Goal: Task Accomplishment & Management: Manage account settings

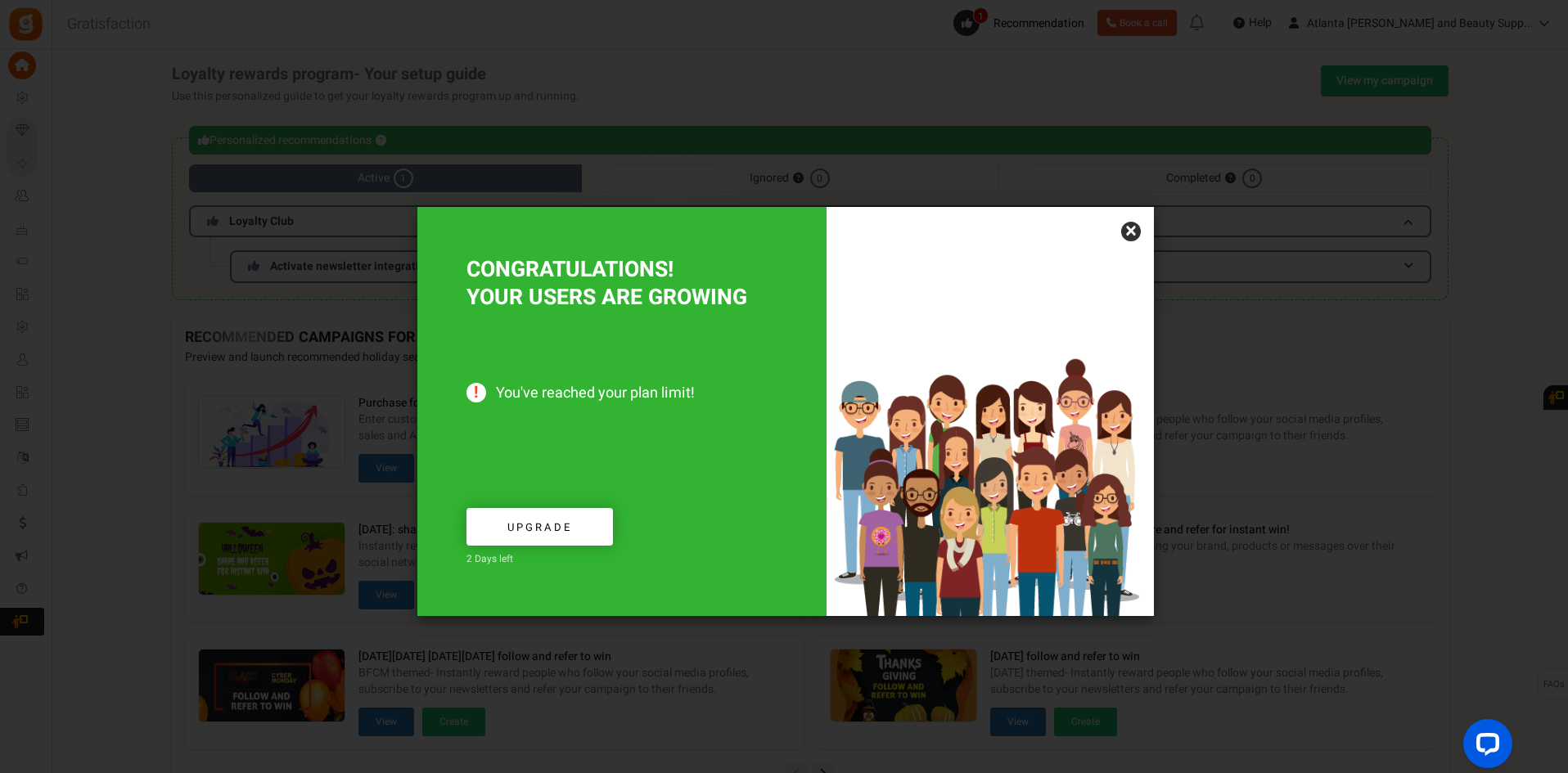
click at [1130, 227] on link "×" at bounding box center [1130, 231] width 20 height 20
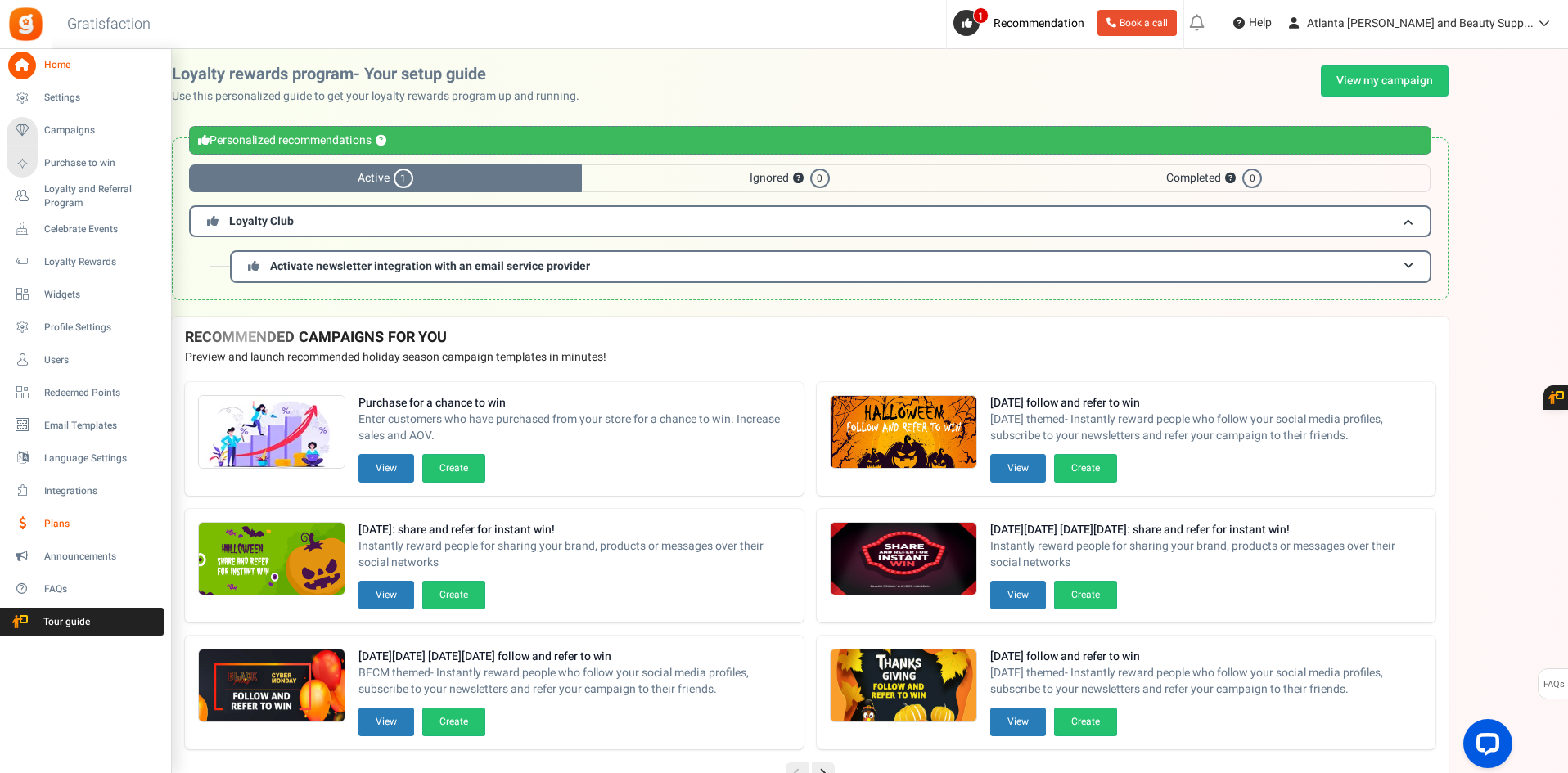
click at [61, 521] on span "Plans" at bounding box center [101, 524] width 115 height 14
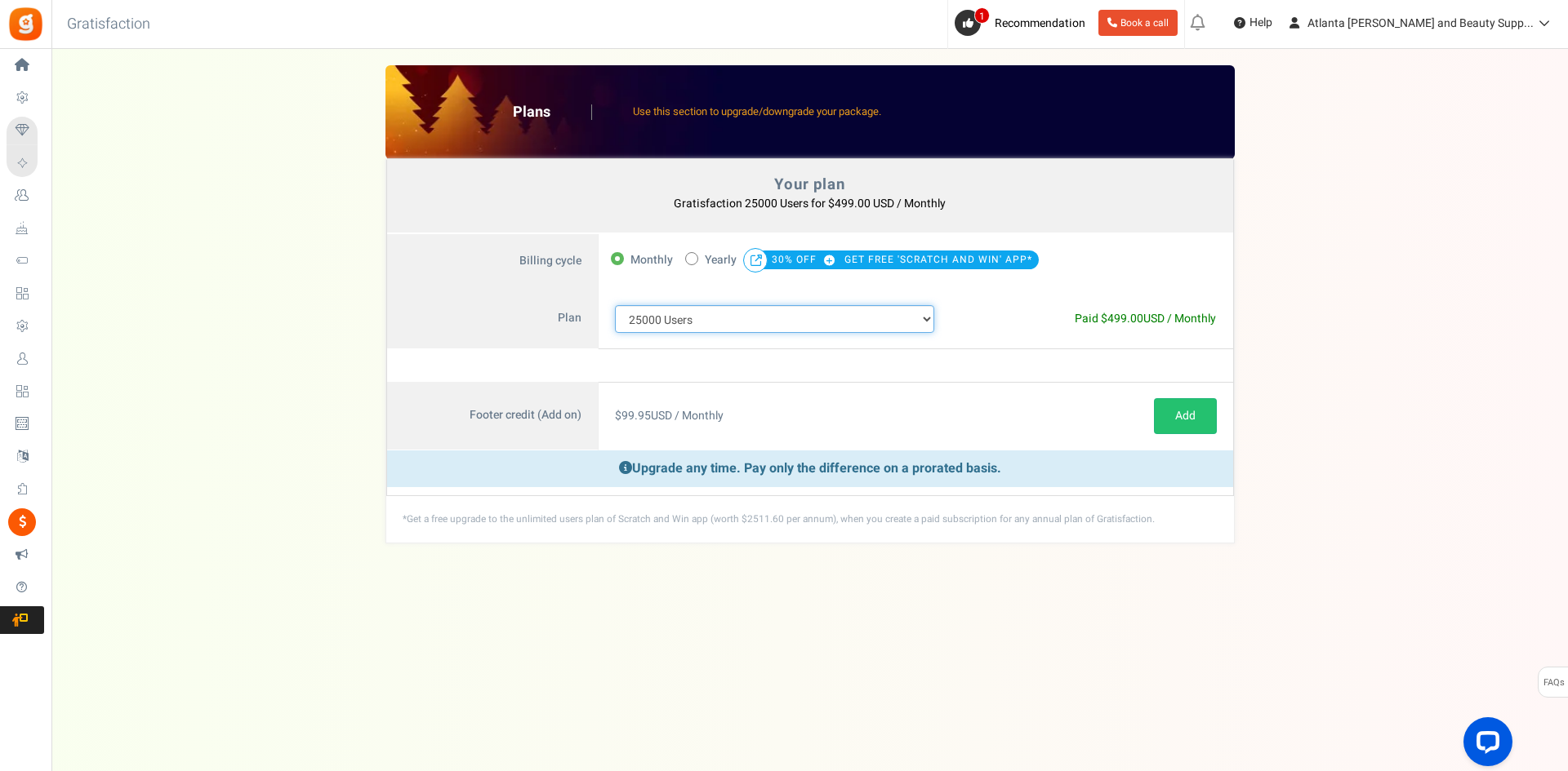
click at [919, 314] on select "100 Users 200 Users 500 Users 1000 Users 2000 Users 3000 Users 4000 Users 5000 …" at bounding box center [775, 319] width 321 height 28
click at [697, 320] on select "100 Users 200 Users 500 Users 1000 Users 2000 Users 3000 Users 4000 Users 5000 …" at bounding box center [775, 319] width 321 height 28
select select "717"
click at [615, 305] on select "100 Users 200 Users 500 Users 1000 Users 2000 Users 3000 Users 4000 Users 5000 …" at bounding box center [775, 319] width 321 height 28
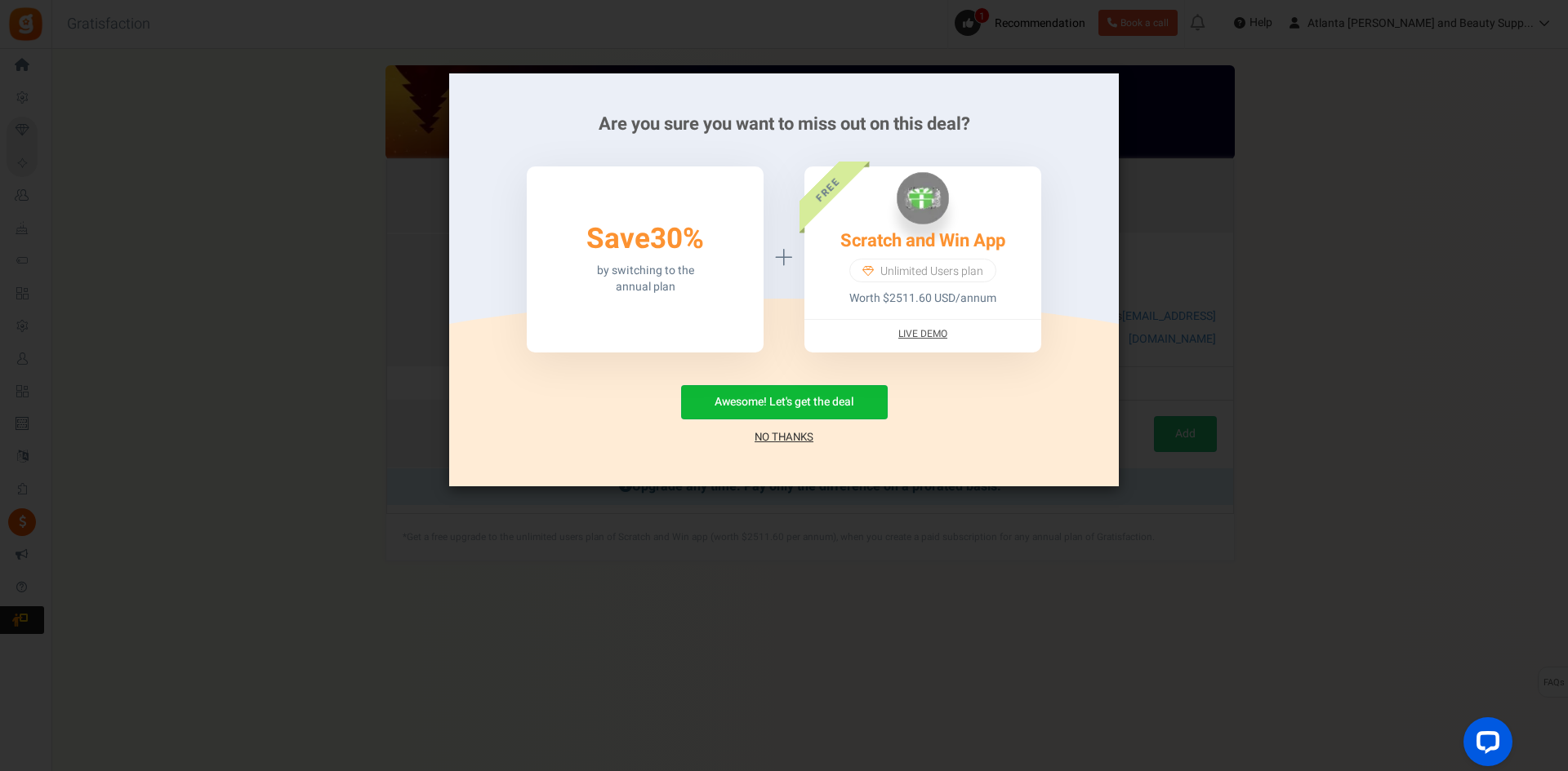
click at [787, 435] on link "No Thanks" at bounding box center [784, 437] width 59 height 16
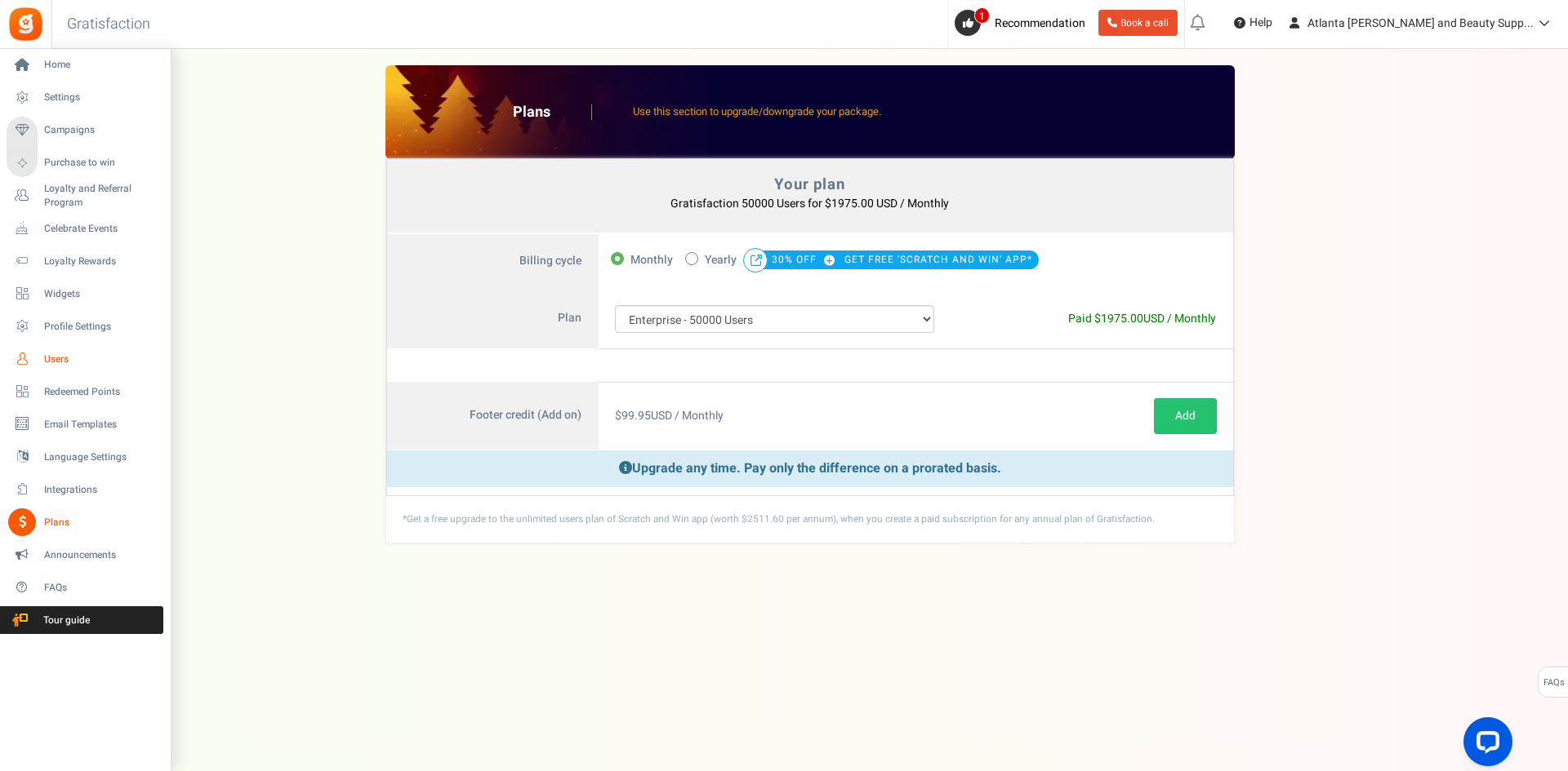
click at [56, 354] on span "Users" at bounding box center [101, 359] width 114 height 14
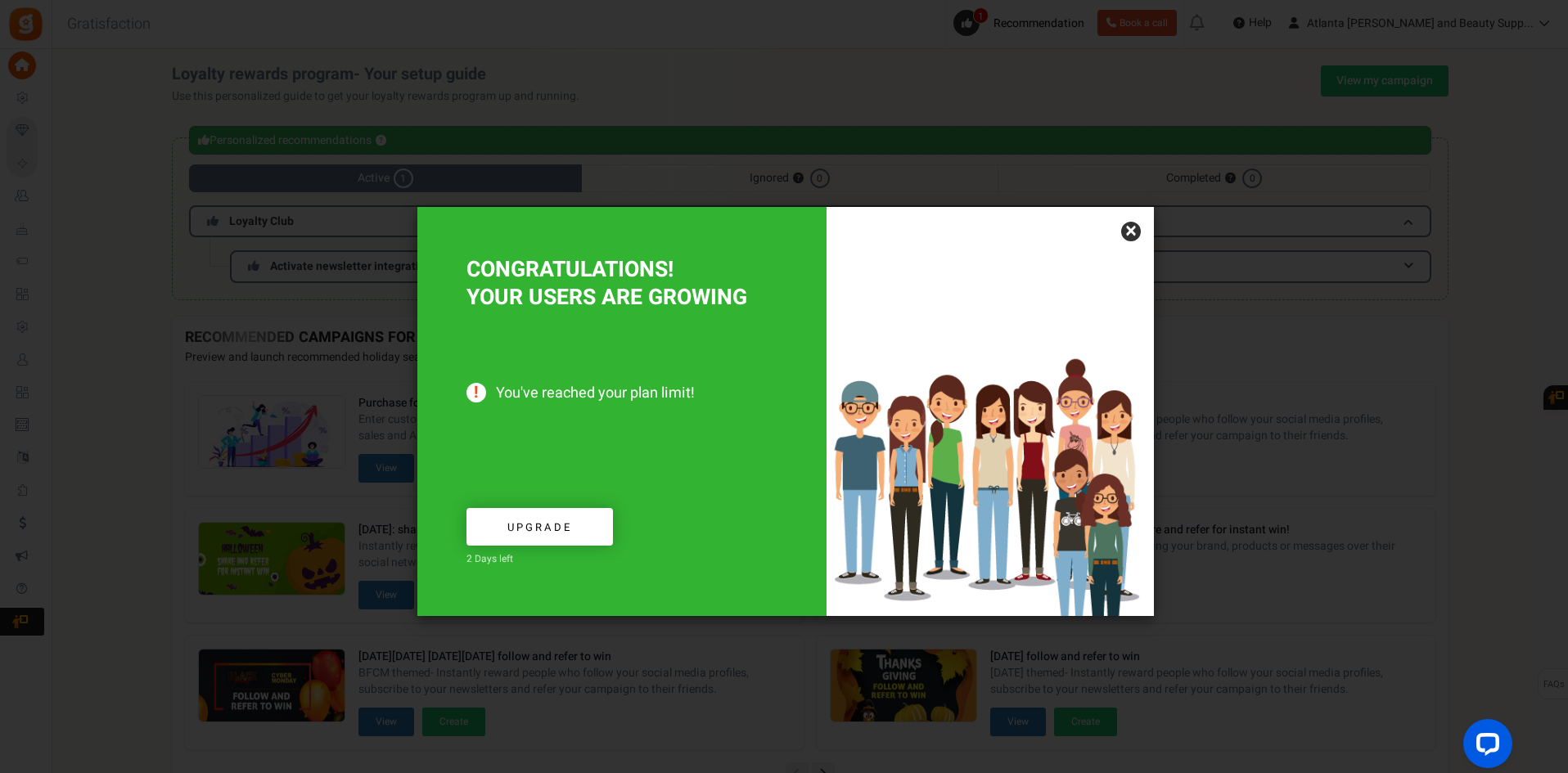
click at [1136, 226] on link "×" at bounding box center [1130, 231] width 20 height 20
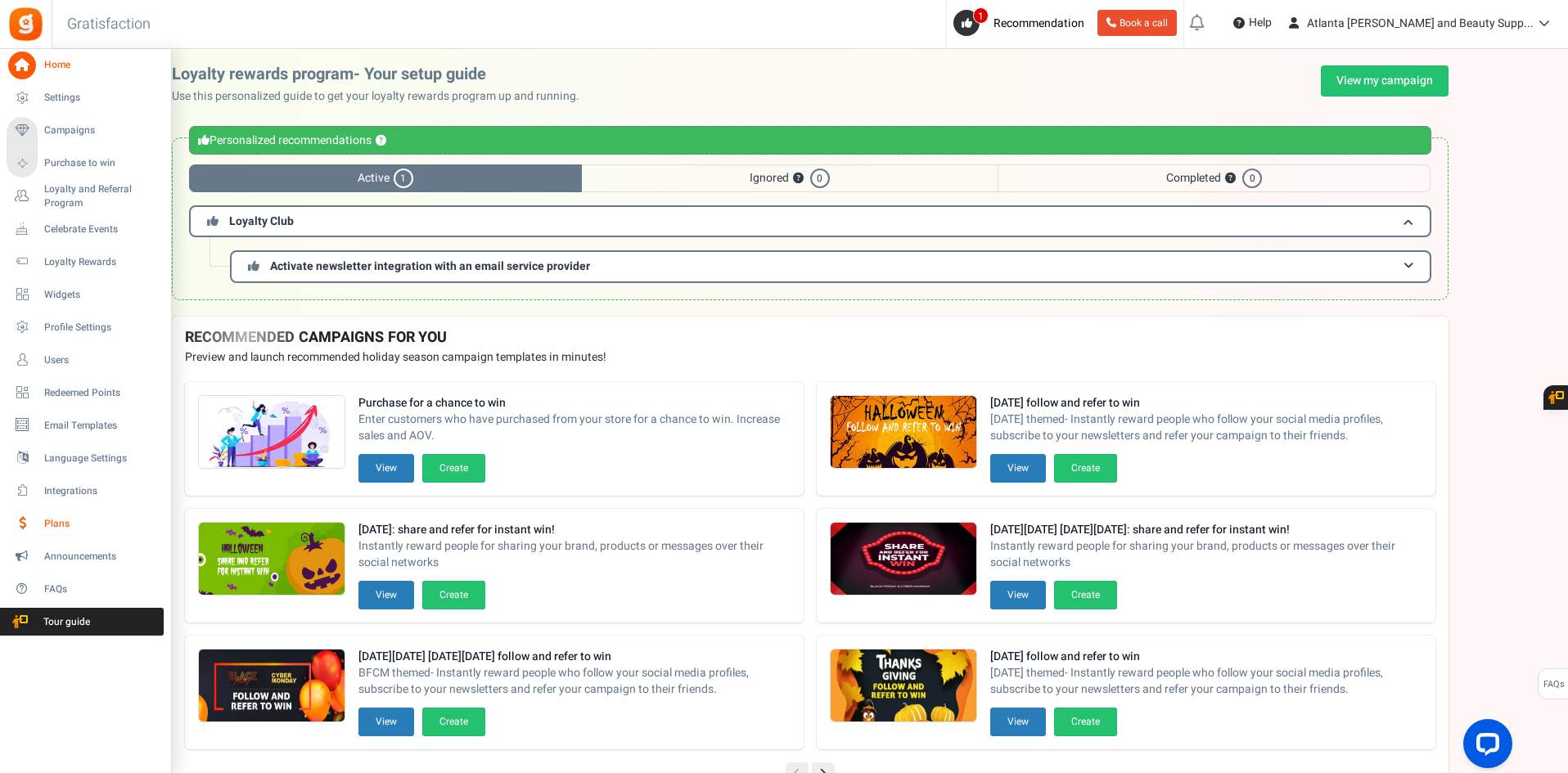
click at [48, 524] on span "Plans" at bounding box center [101, 524] width 115 height 14
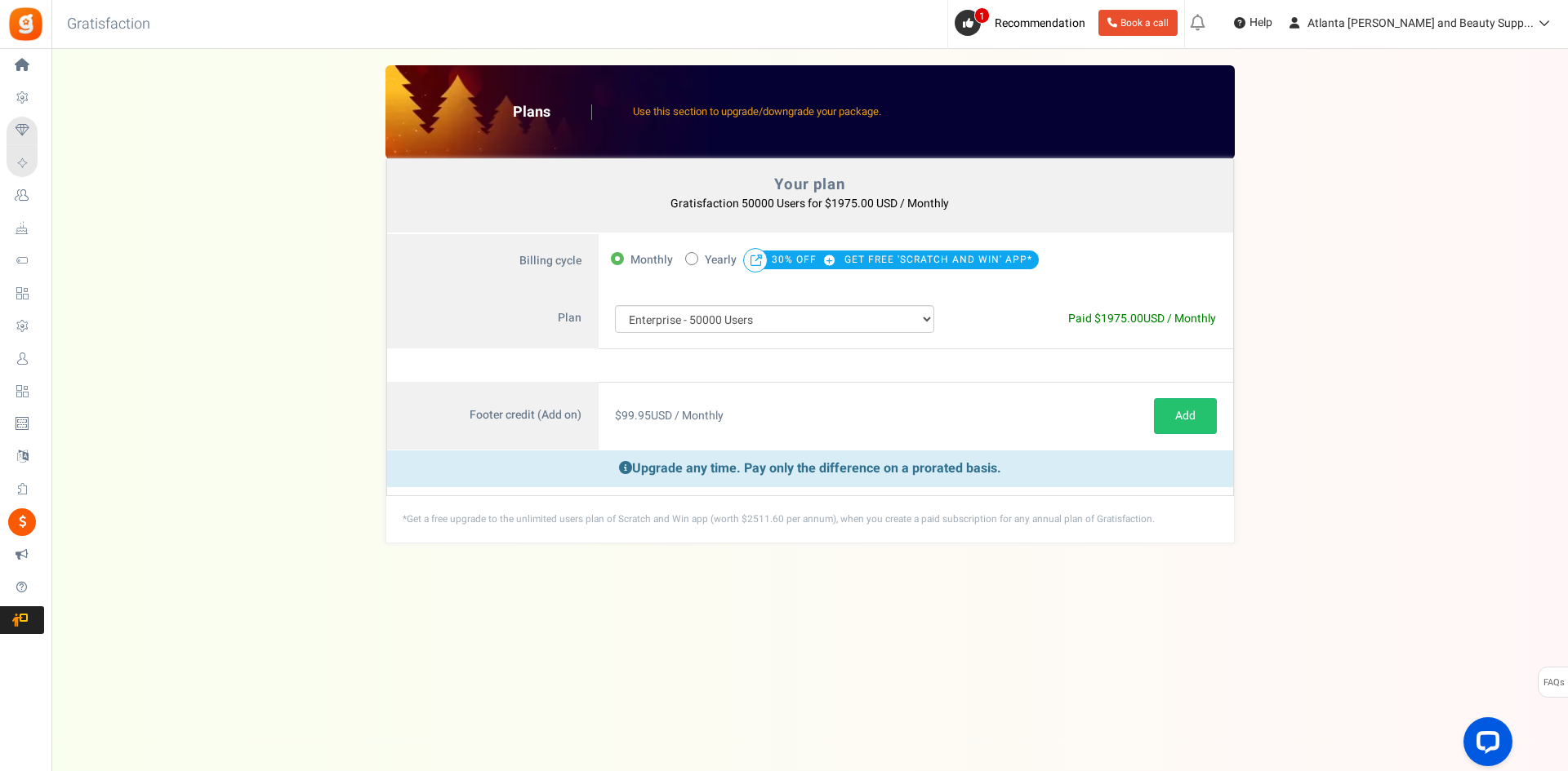
click at [284, 329] on div "Your plan - Gratisfaction 50000 Users : $1975.00 USD / Monthly Coupon [[]] Plan…" at bounding box center [809, 304] width 1484 height 479
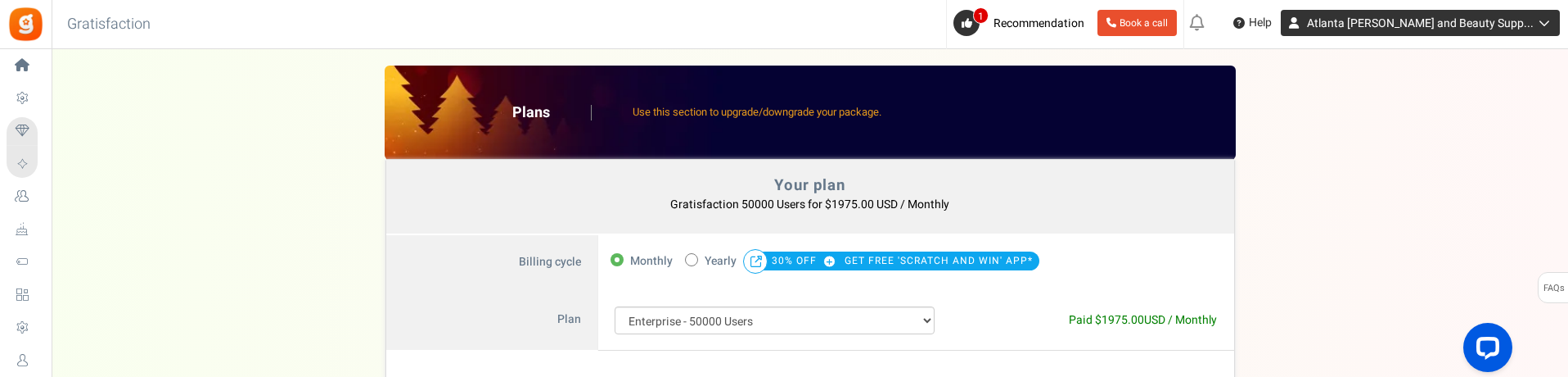
click at [1551, 21] on link "Atlanta [PERSON_NAME] and Beauty Supp..." at bounding box center [1420, 23] width 279 height 26
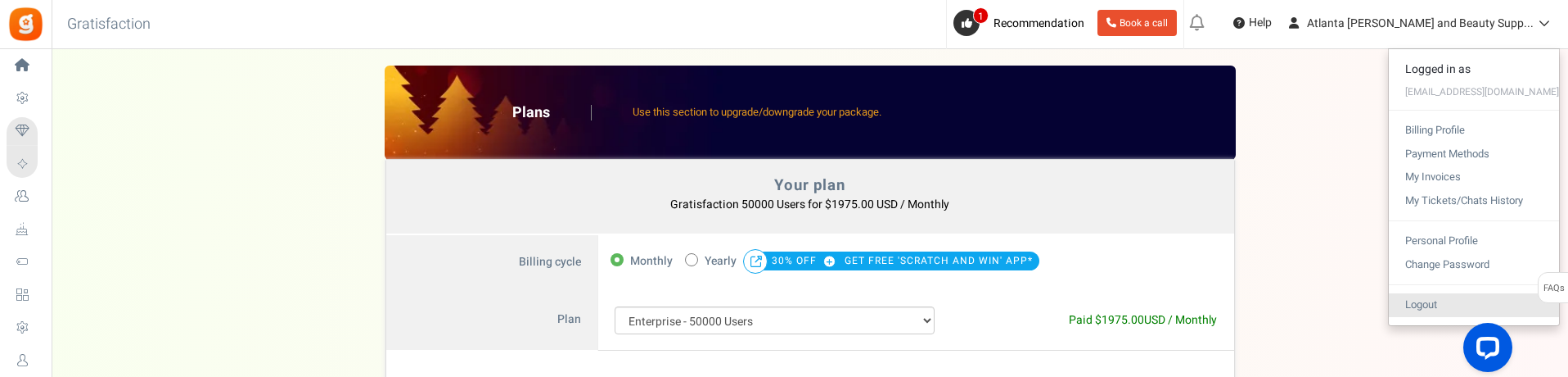
click at [1414, 308] on link "Logout" at bounding box center [1473, 305] width 170 height 24
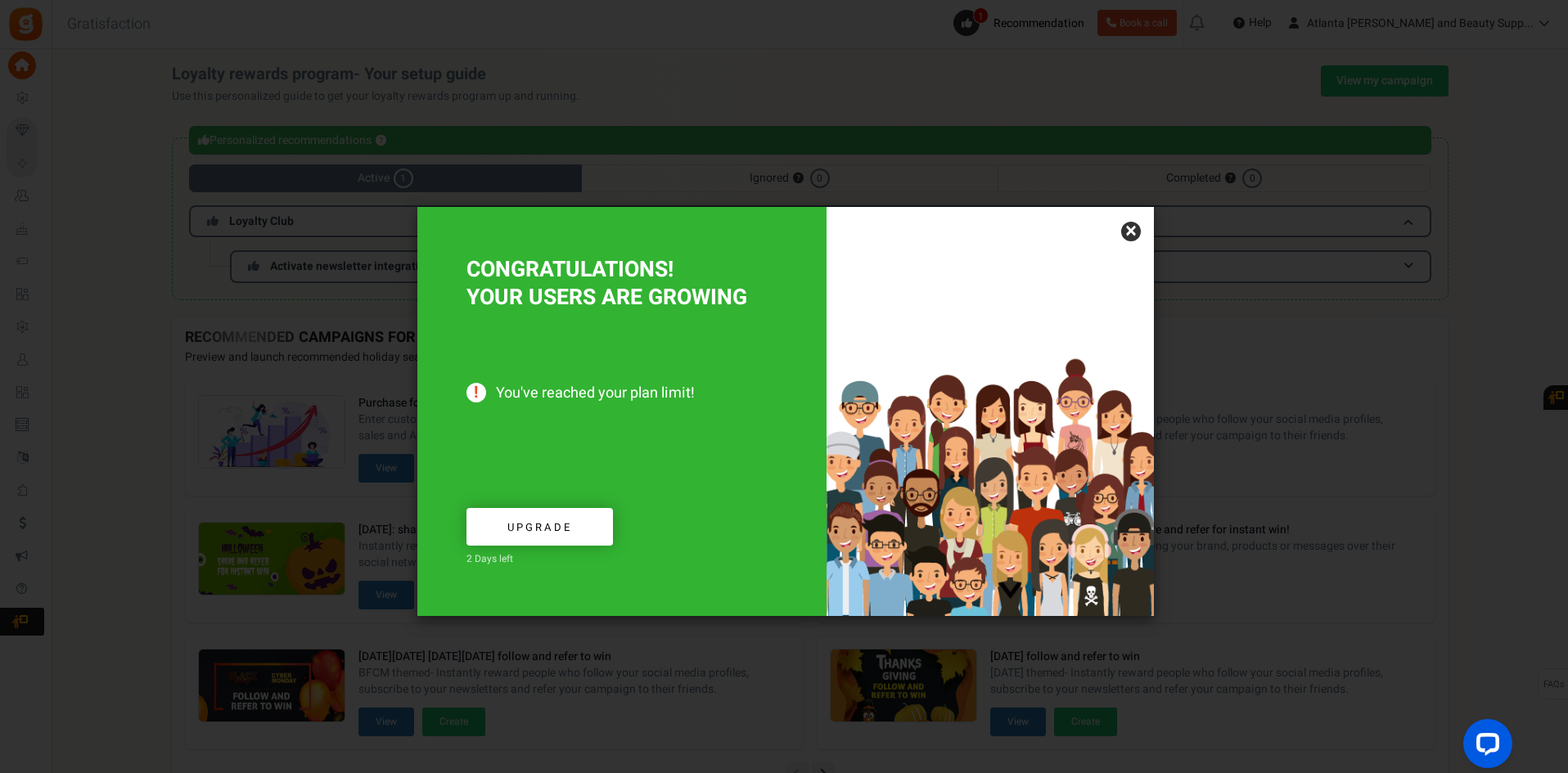
click at [1133, 227] on link "×" at bounding box center [1130, 231] width 20 height 20
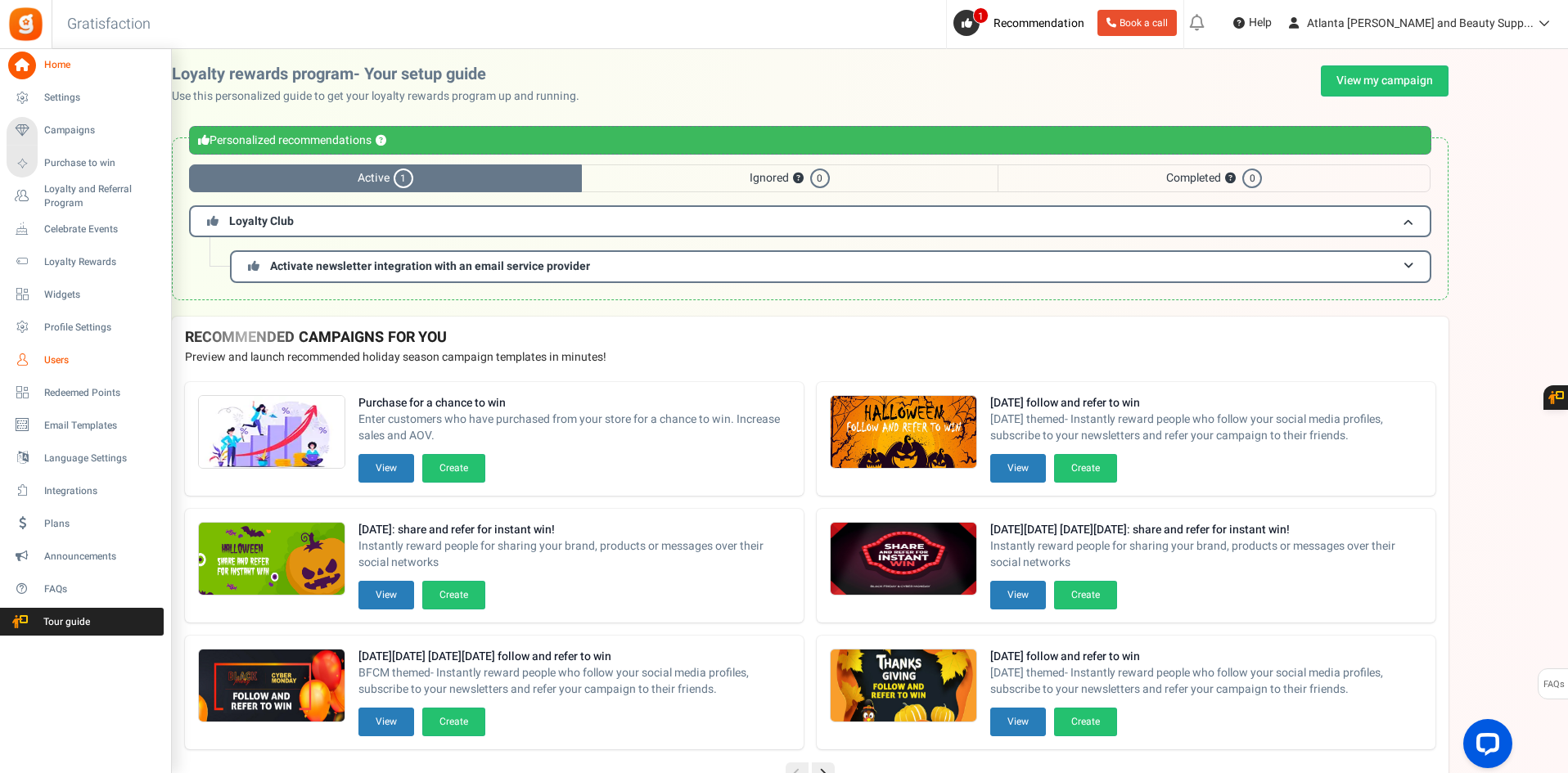
click at [50, 362] on span "Users" at bounding box center [101, 360] width 115 height 14
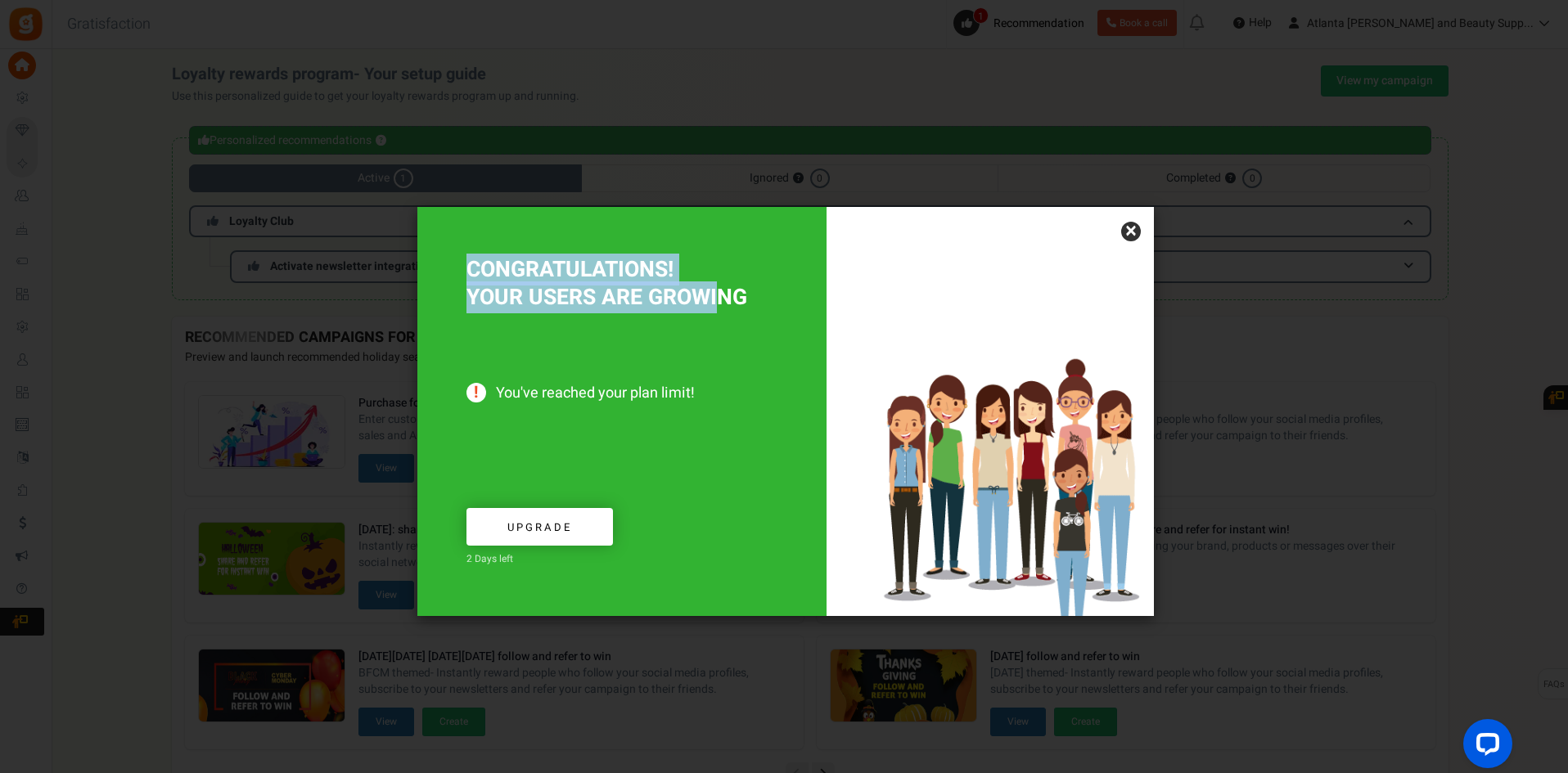
drag, startPoint x: 472, startPoint y: 269, endPoint x: 707, endPoint y: 290, distance: 235.9
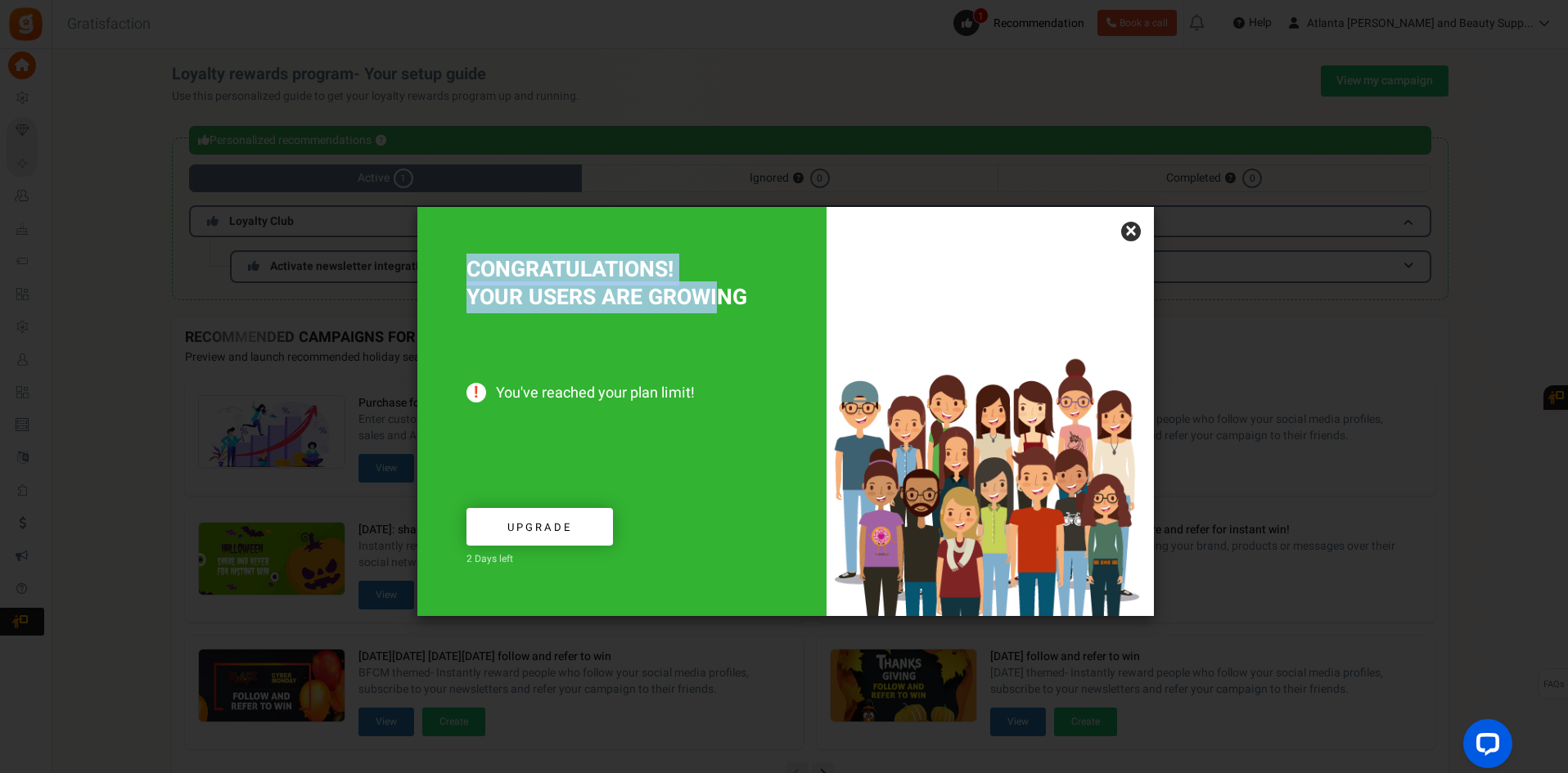
click at [707, 290] on span "CONGRATULATIONS! YOUR USERS ARE GROWING" at bounding box center [607, 284] width 281 height 60
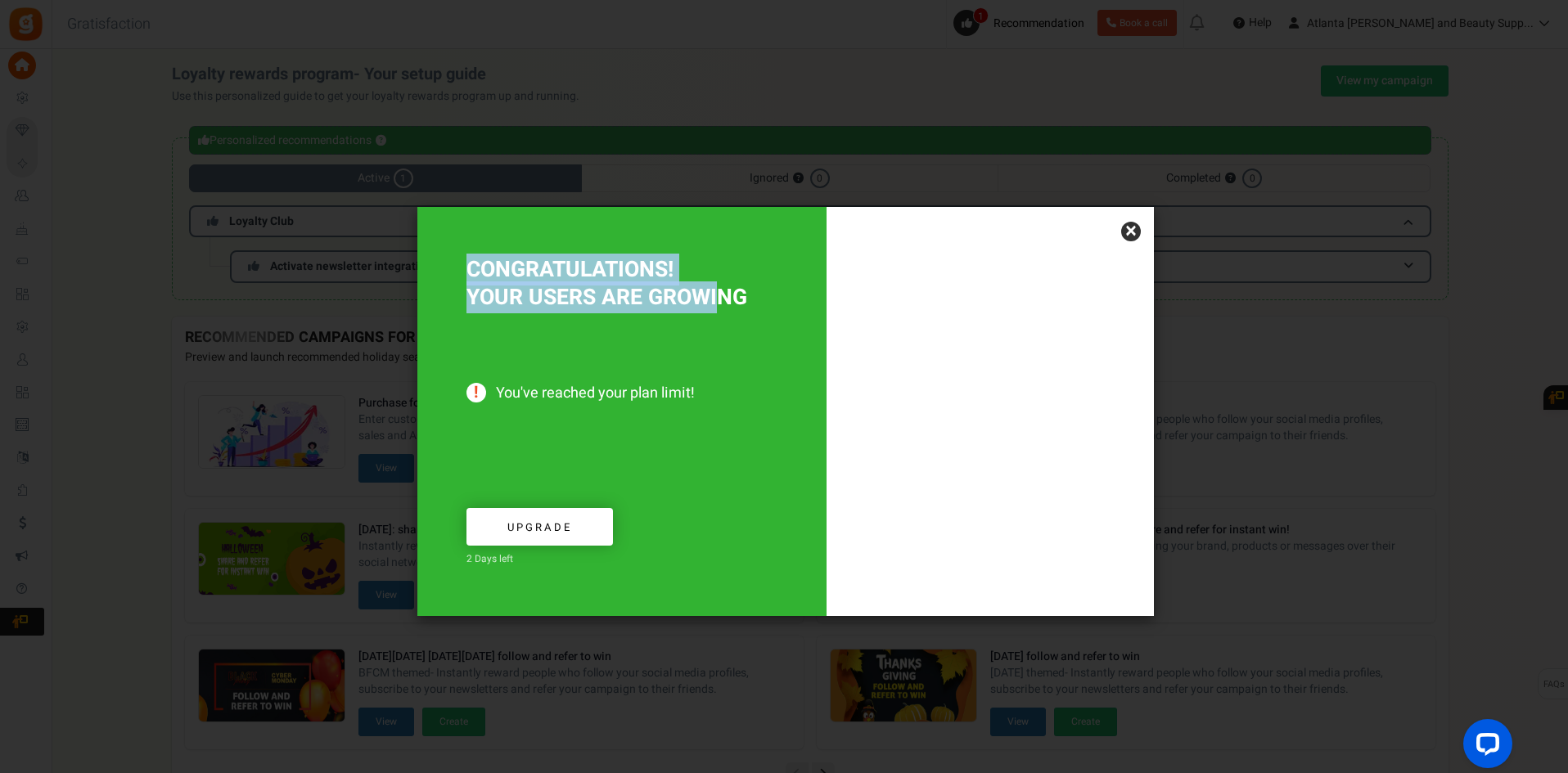
copy span "CONGRATULATIONS! YOUR USERS ARE GROW"
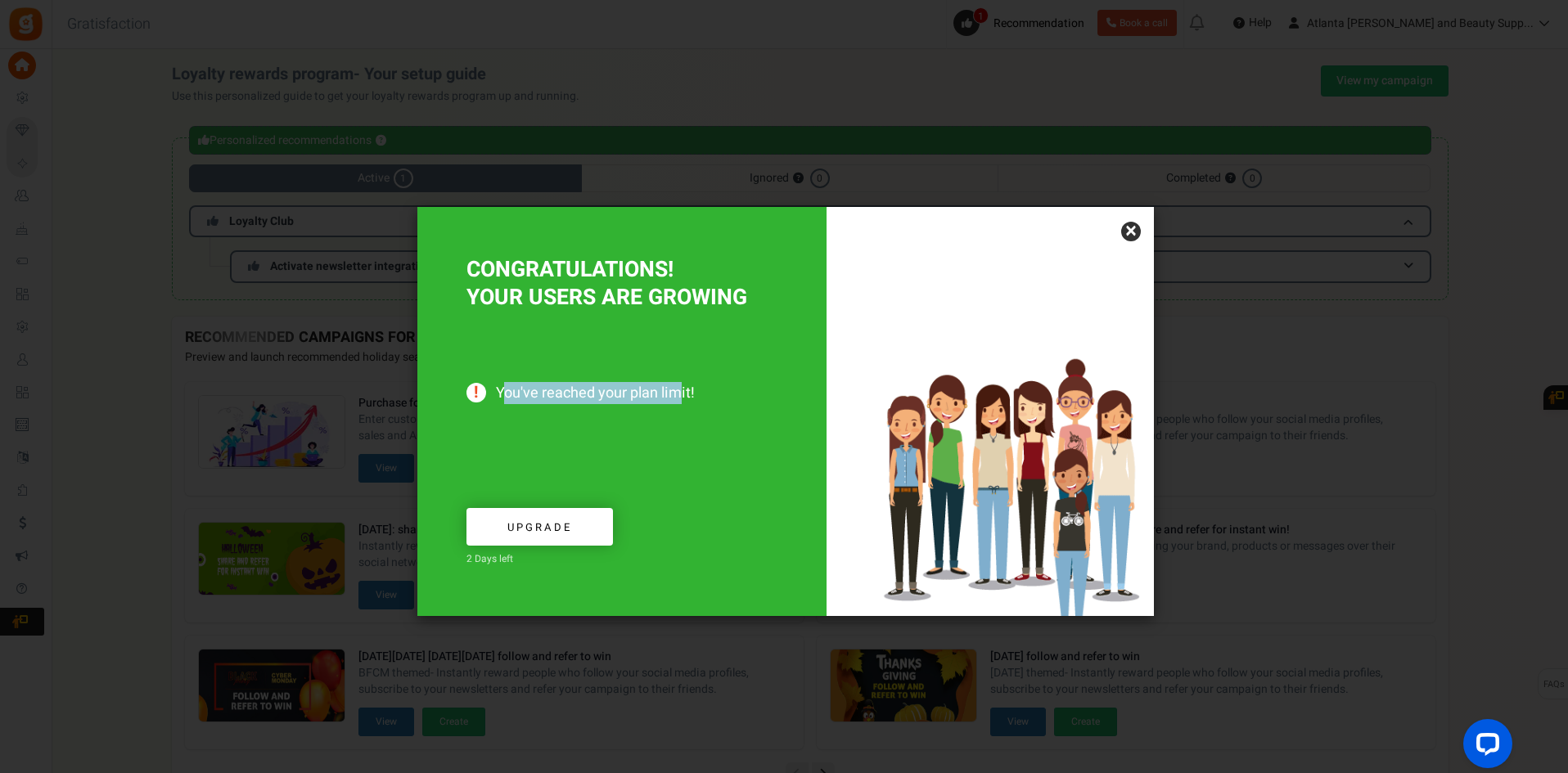
drag, startPoint x: 682, startPoint y: 392, endPoint x: 506, endPoint y: 389, distance: 176.0
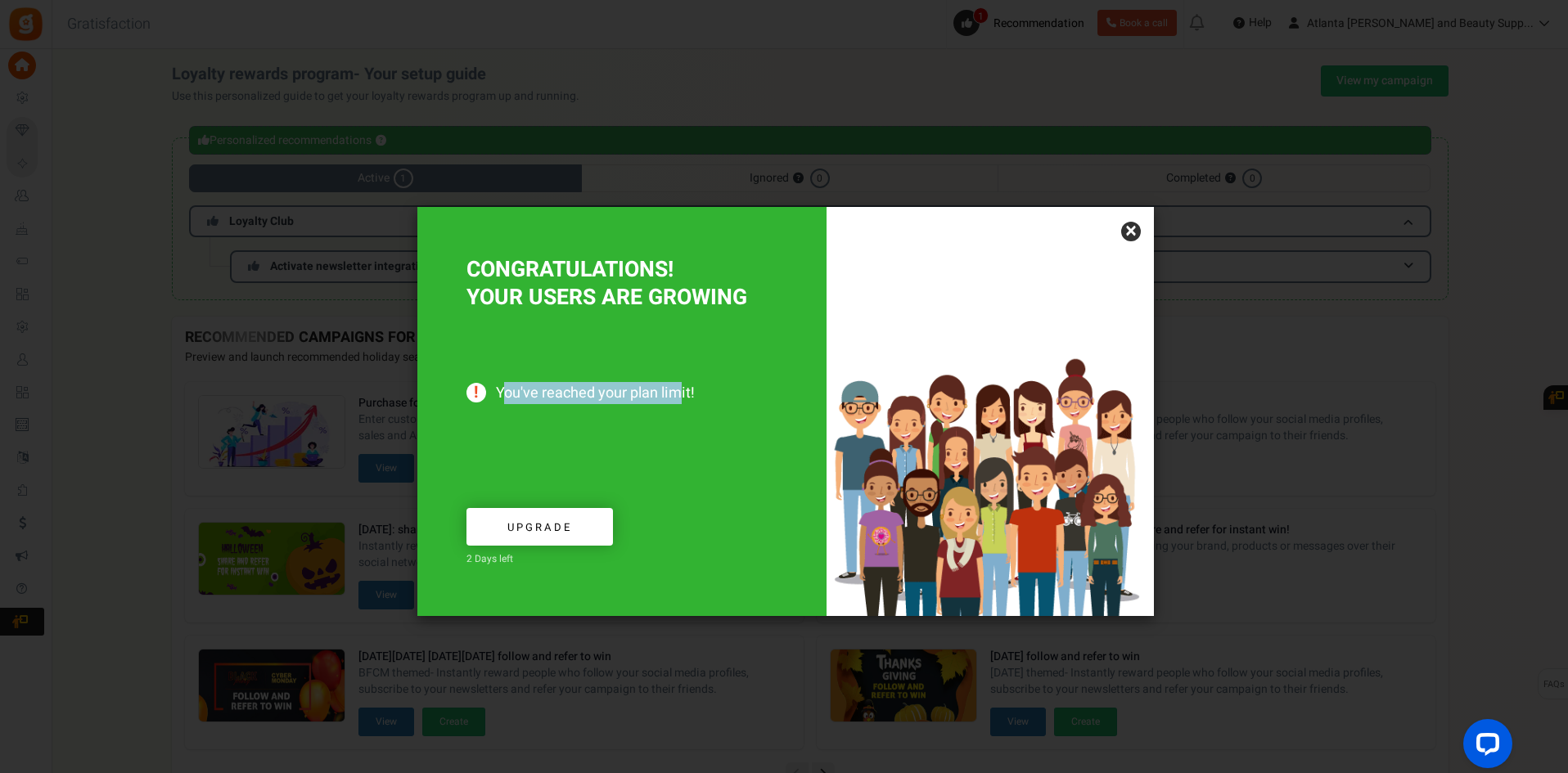
click at [506, 389] on span "You've reached your plan limit!" at bounding box center [622, 394] width 311 height 18
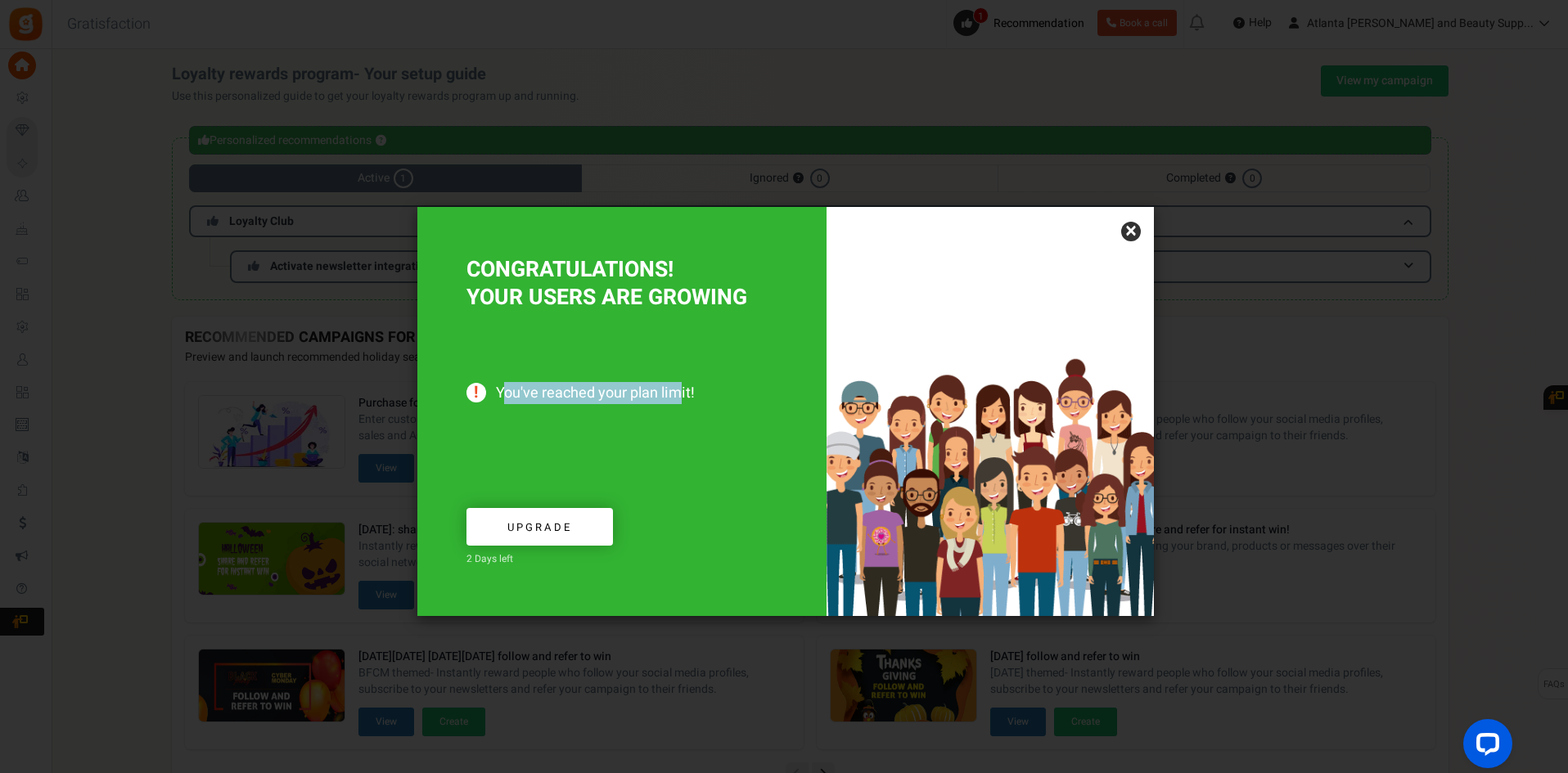
copy span "ou've reached your plan lim"
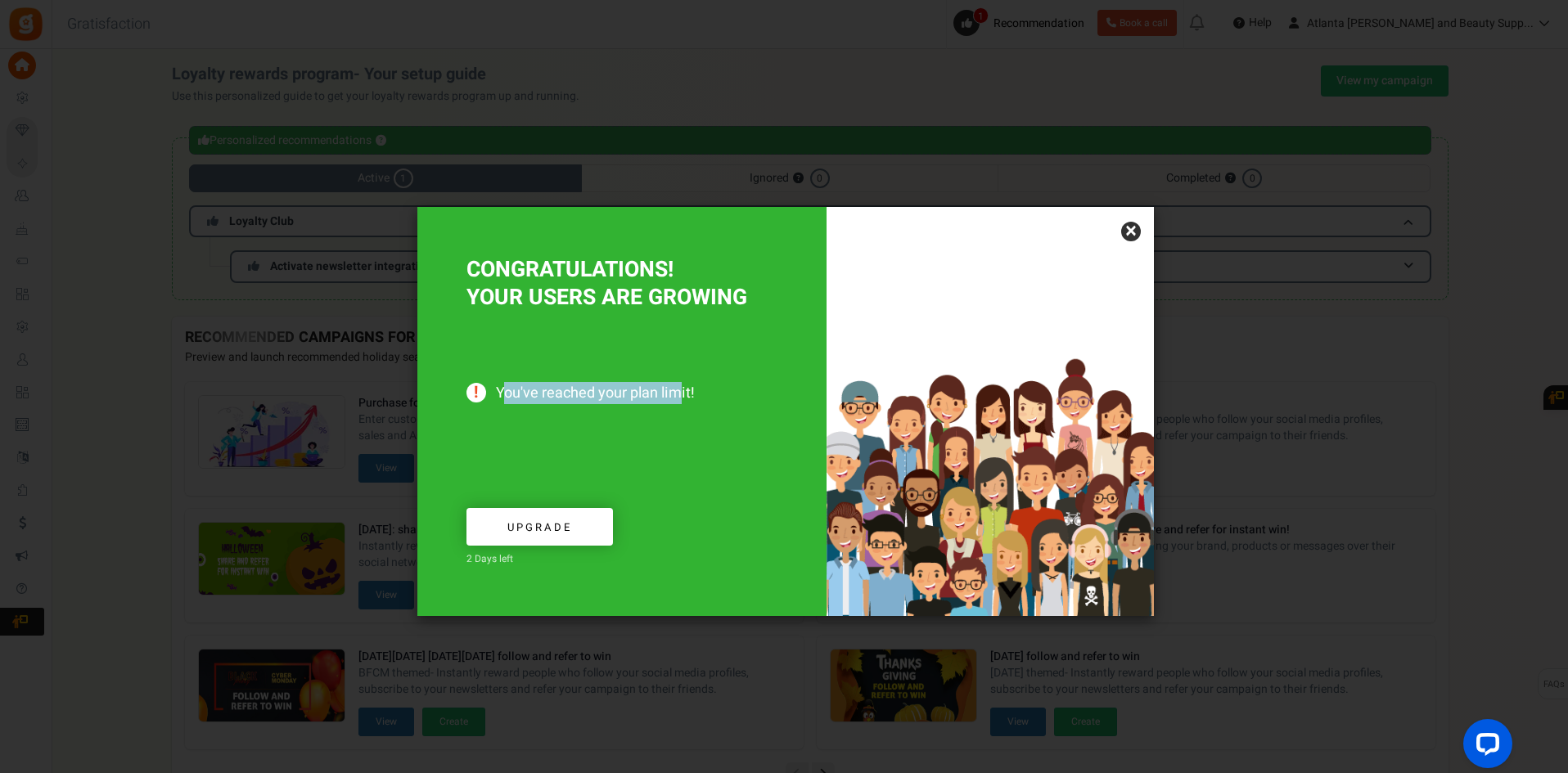
click at [1136, 225] on link "×" at bounding box center [1130, 231] width 20 height 20
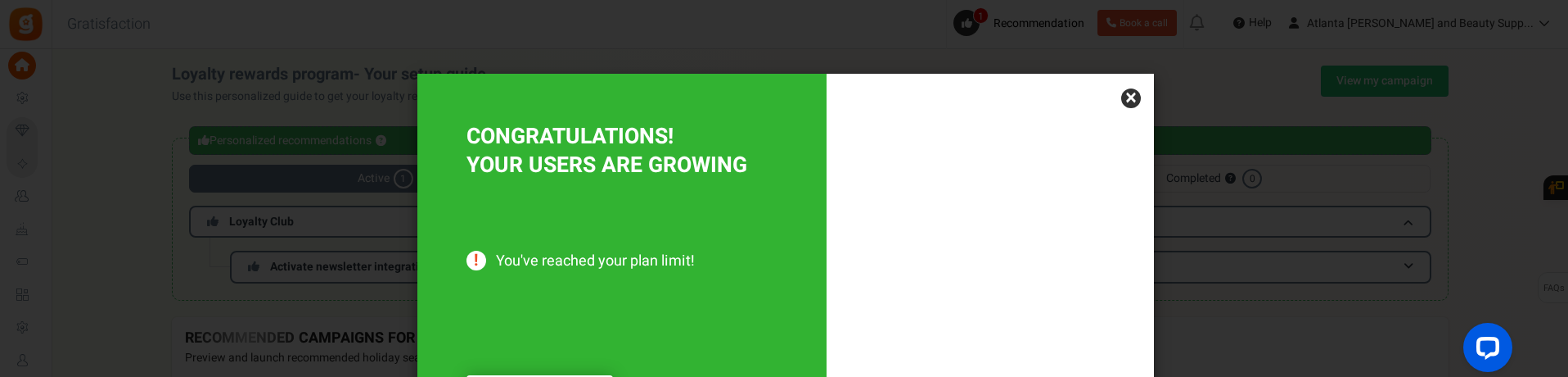
scroll to position [131, 0]
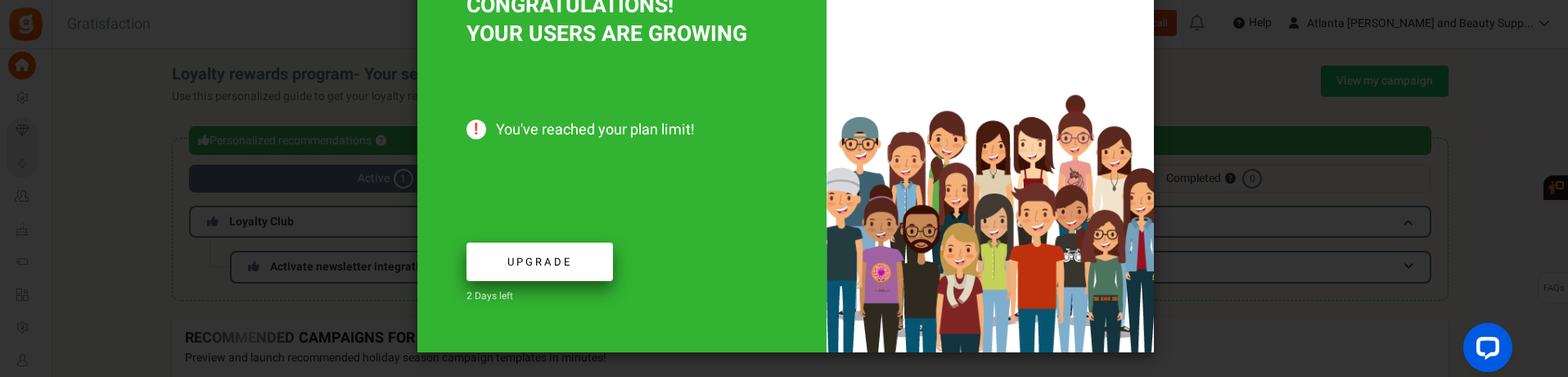
click at [530, 262] on span "Upgrade" at bounding box center [539, 261] width 65 height 16
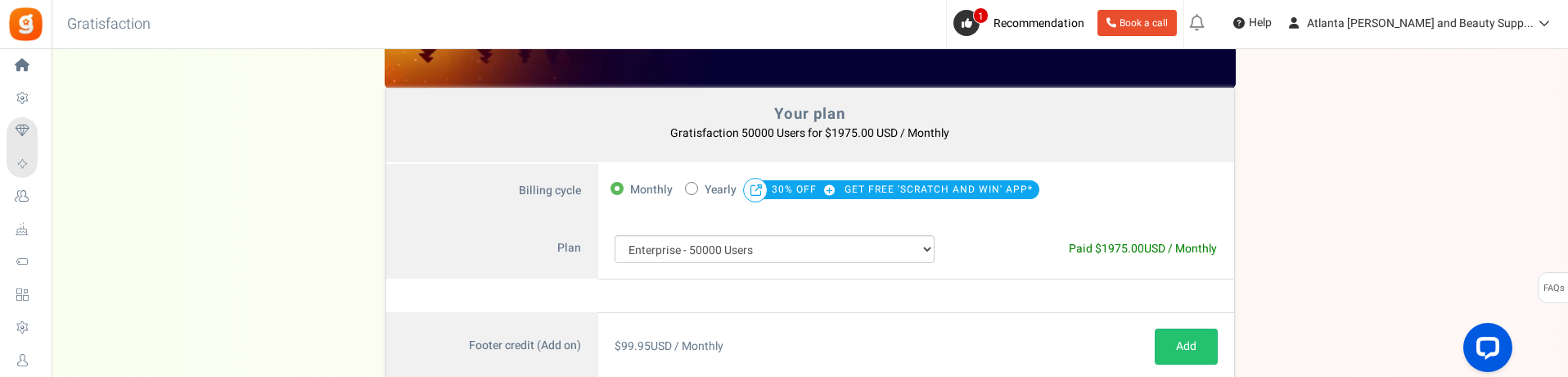
scroll to position [164, 0]
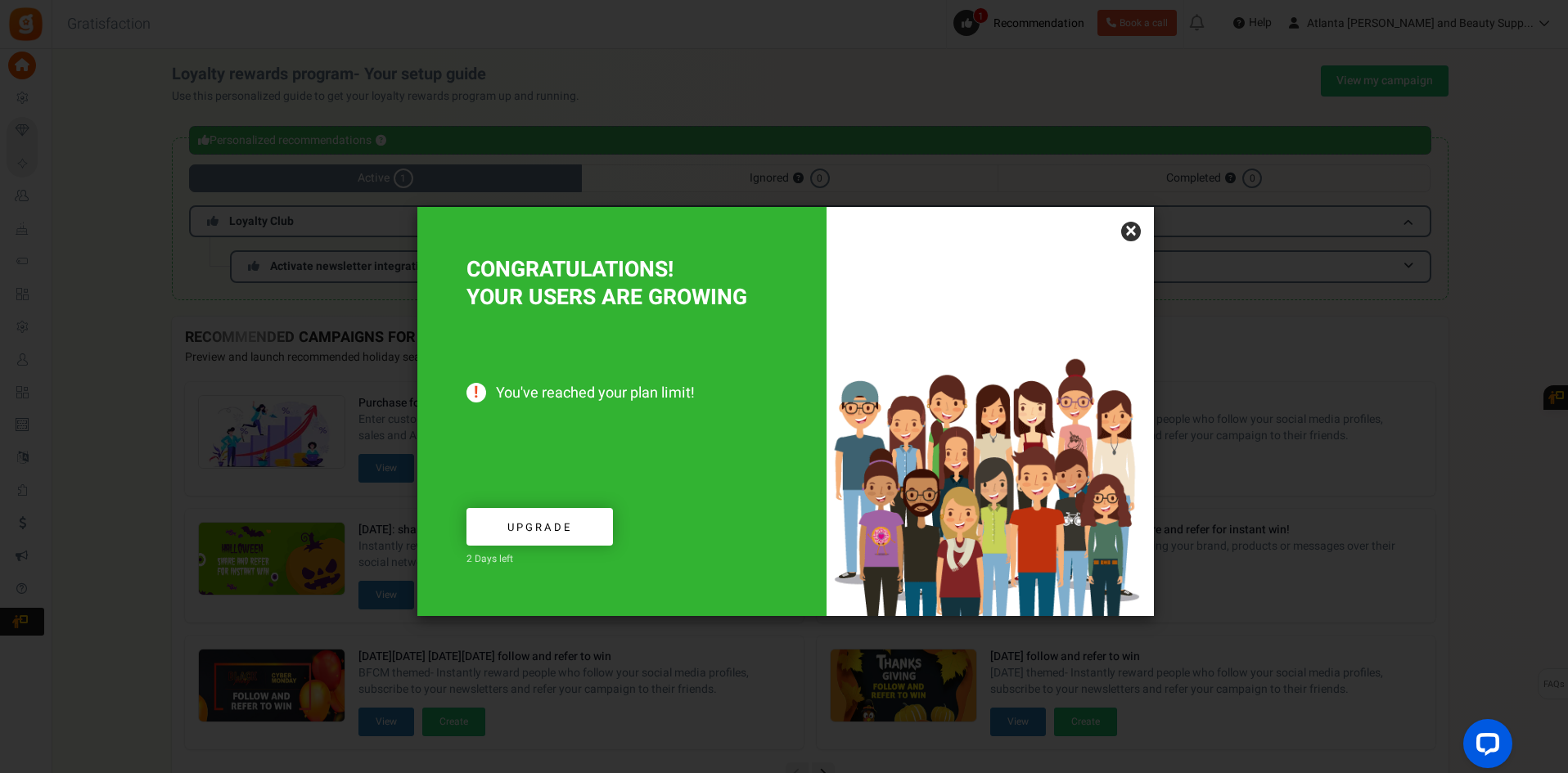
click at [1130, 226] on link "×" at bounding box center [1130, 231] width 20 height 20
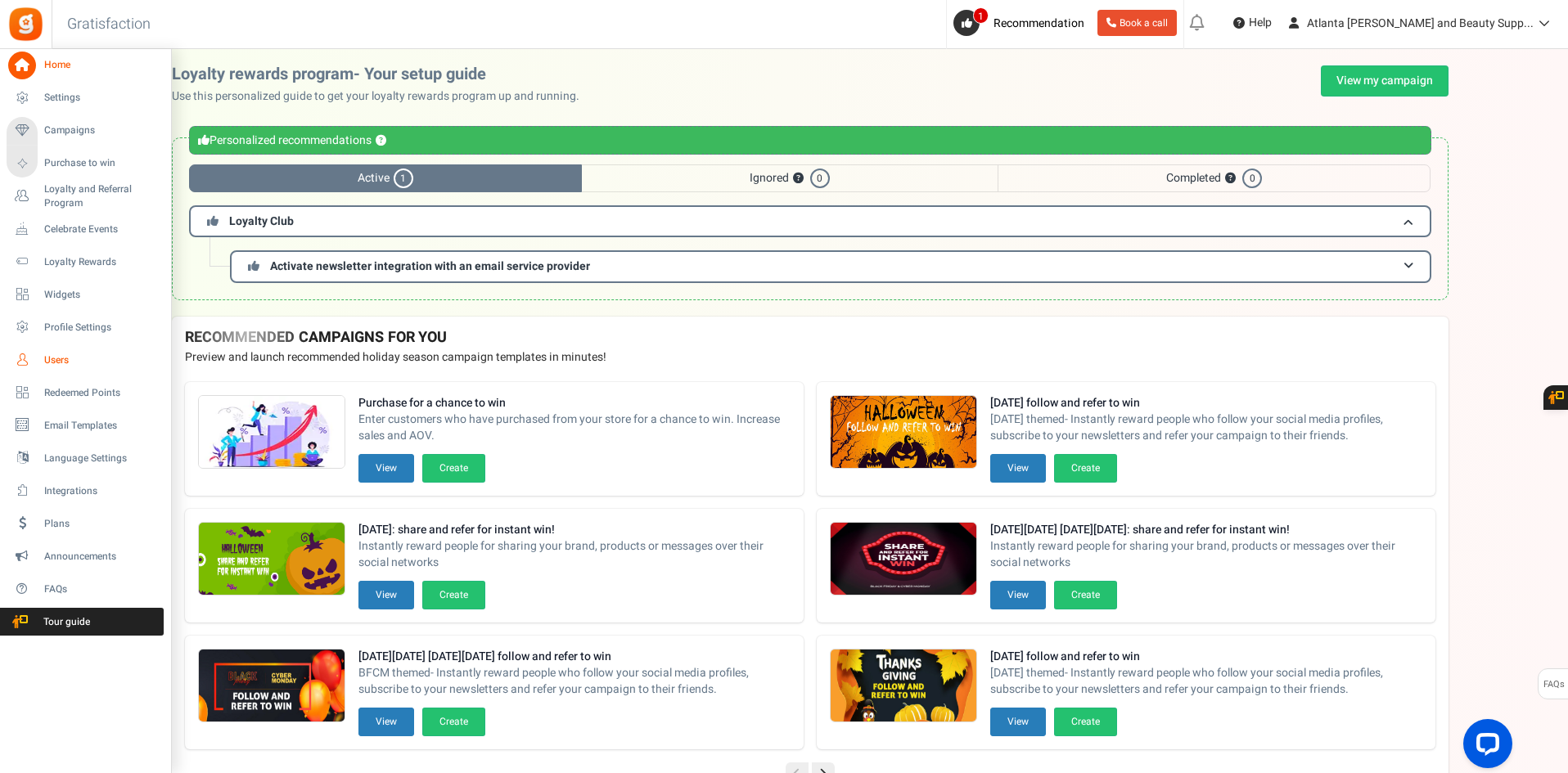
click at [59, 352] on link "Users" at bounding box center [85, 361] width 157 height 28
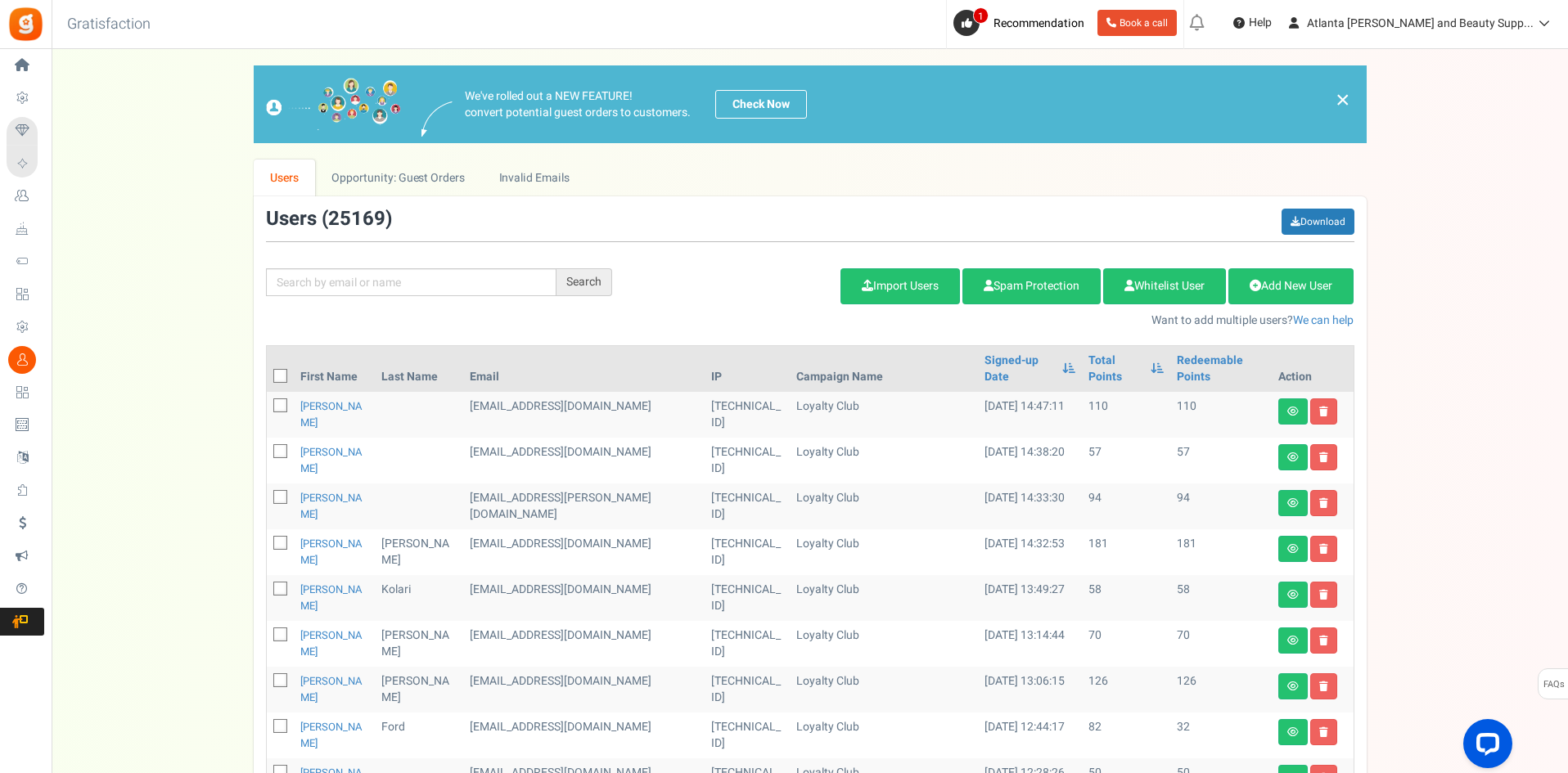
click at [150, 455] on div "We've rolled out a NEW FEATURE! convert potential guest orders to customers. Ch…" at bounding box center [809, 716] width 1483 height 1301
click at [171, 247] on div "We've rolled out a NEW FEATURE! convert potential guest orders to customers. Ch…" at bounding box center [809, 716] width 1483 height 1301
click at [1476, 23] on span "Atlanta [PERSON_NAME] and Beauty Supp..." at bounding box center [1420, 23] width 226 height 17
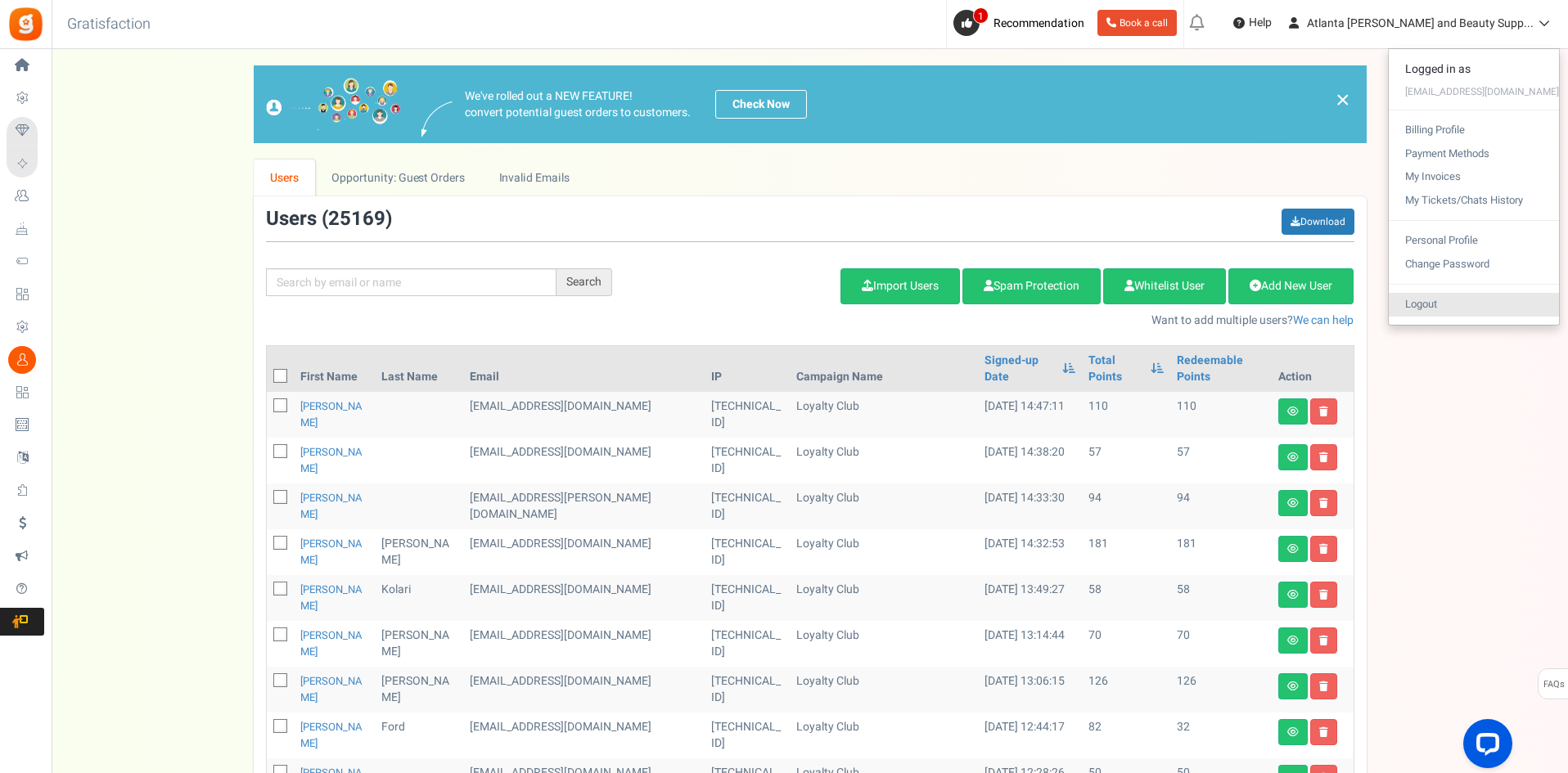
click at [1399, 302] on link "Logout" at bounding box center [1473, 304] width 170 height 23
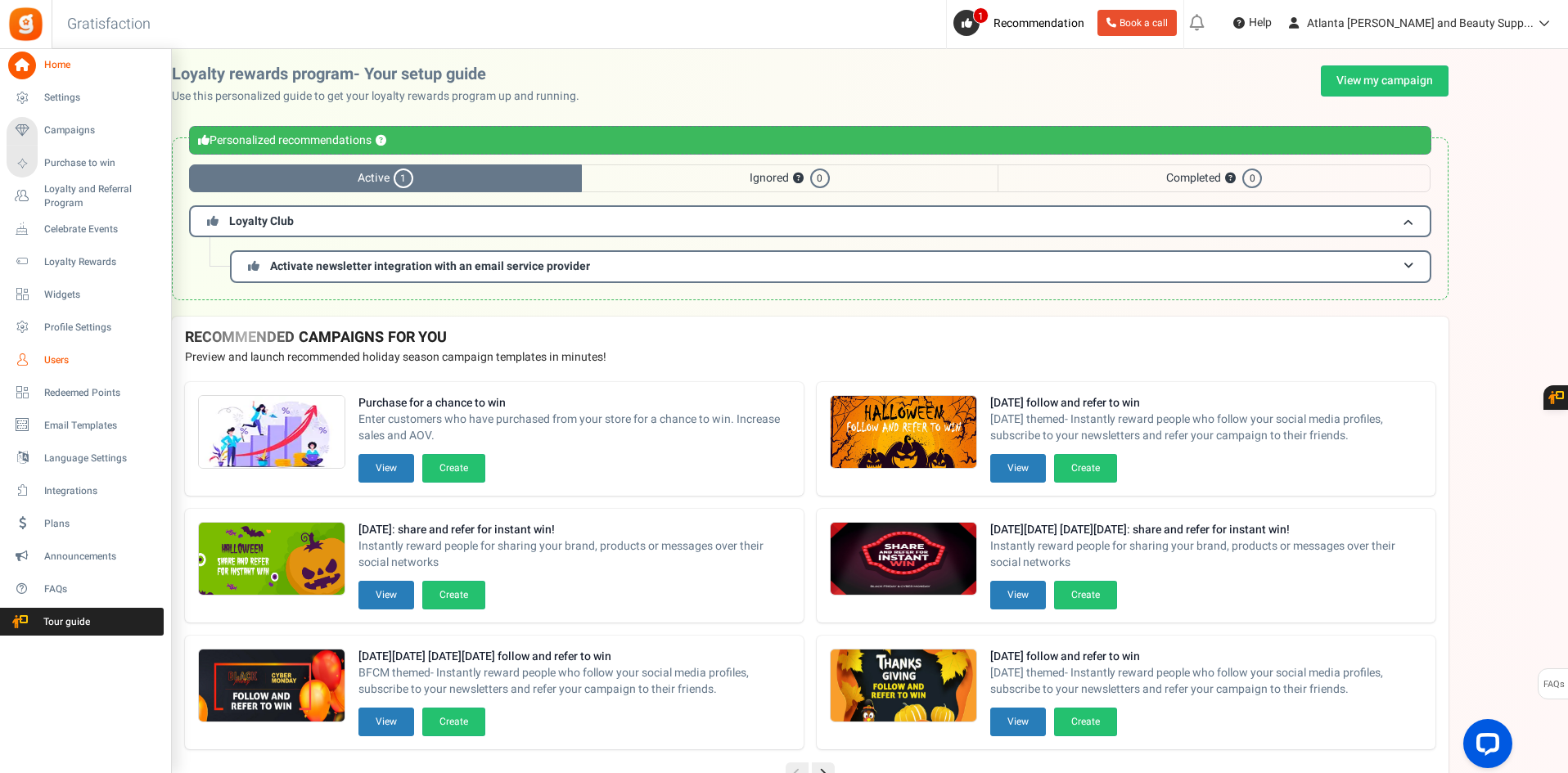
click at [52, 355] on span "Users" at bounding box center [101, 360] width 115 height 14
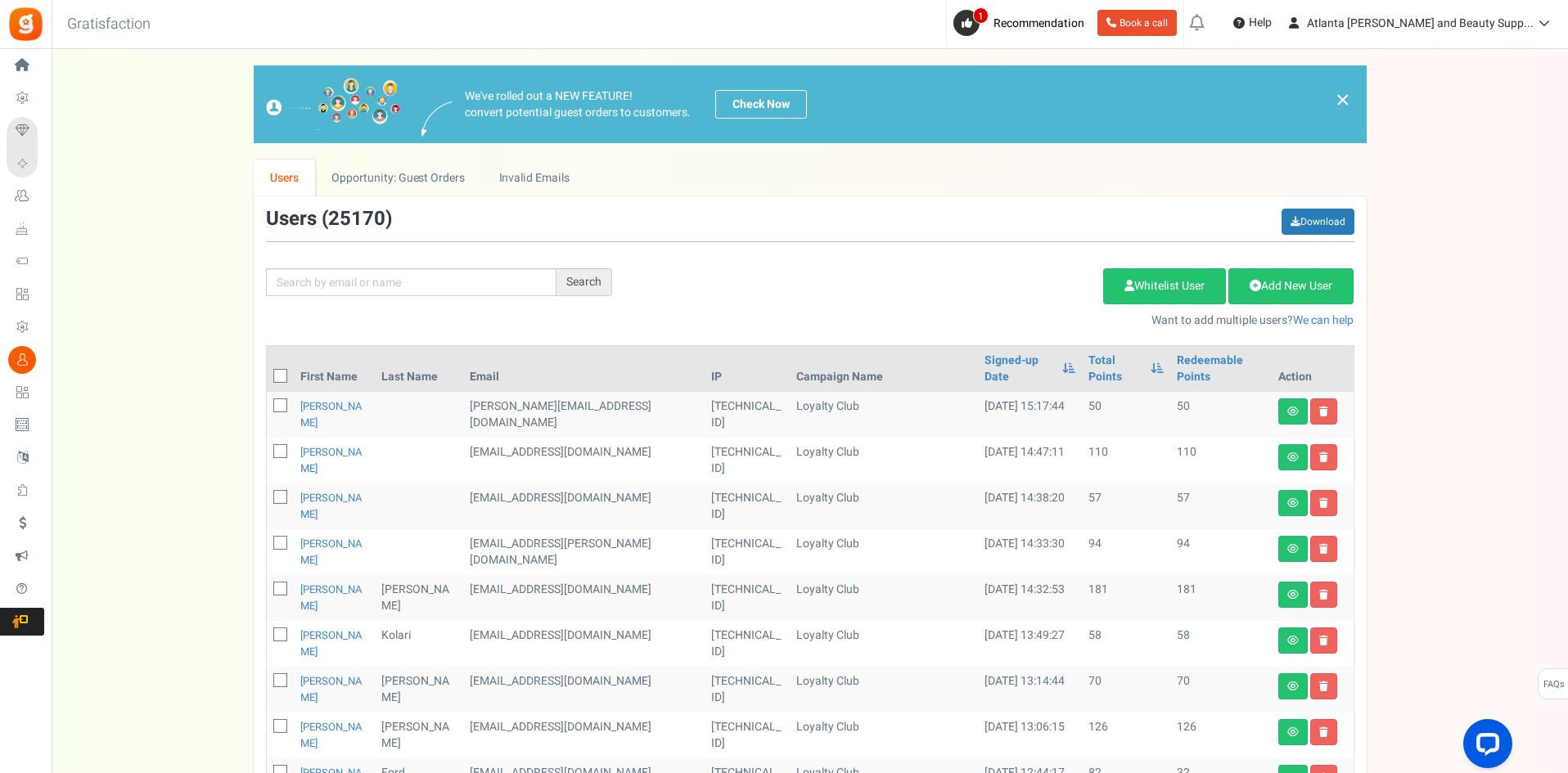
click at [280, 409] on icon at bounding box center [281, 406] width 10 height 10
click at [268, 409] on input "checkbox" at bounding box center [262, 407] width 10 height 10
checkbox input "true"
click at [1022, 275] on link "Delete Selected Users" at bounding box center [1021, 286] width 160 height 36
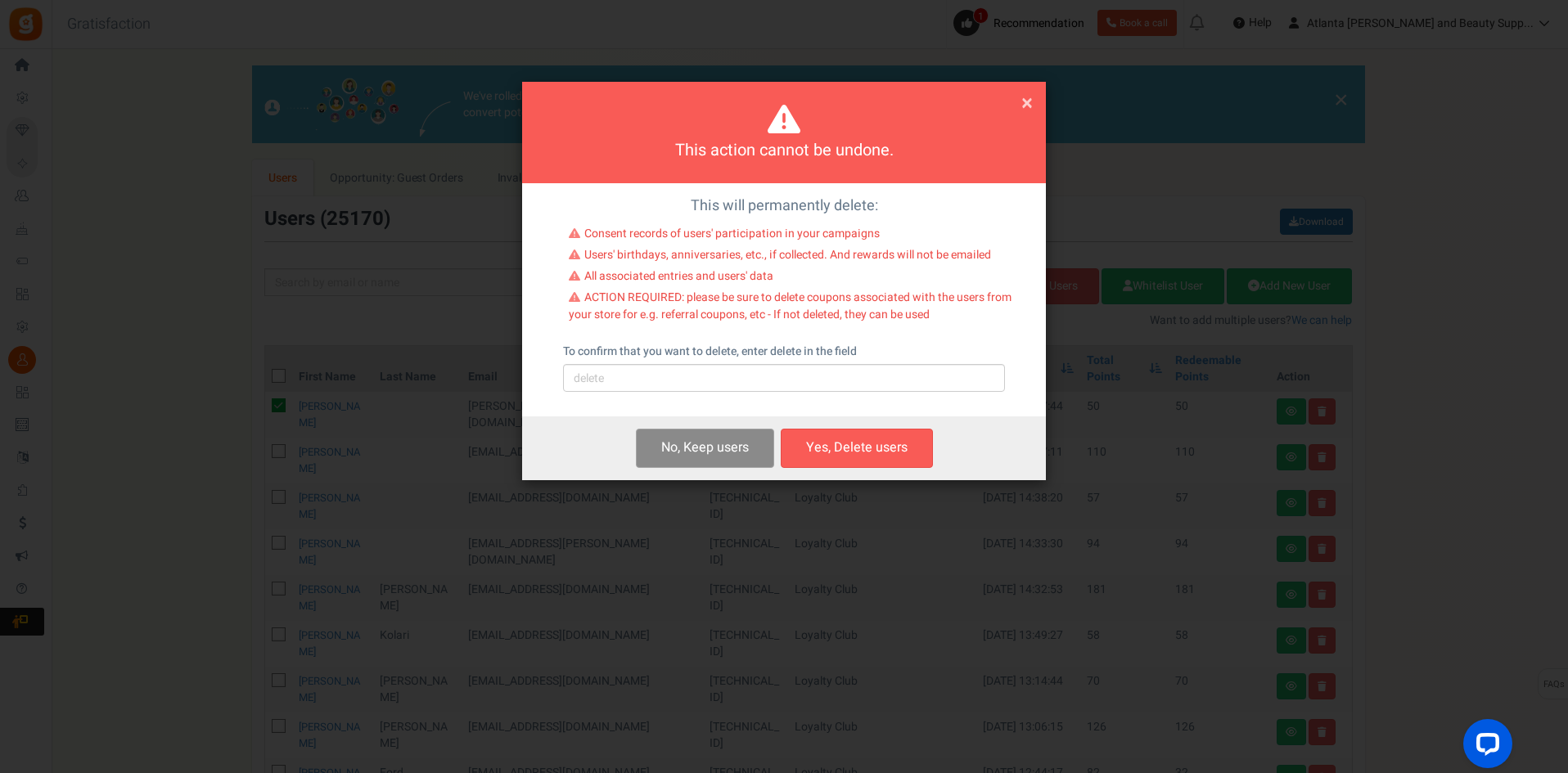
click at [699, 441] on button "No, Keep user s" at bounding box center [704, 448] width 138 height 39
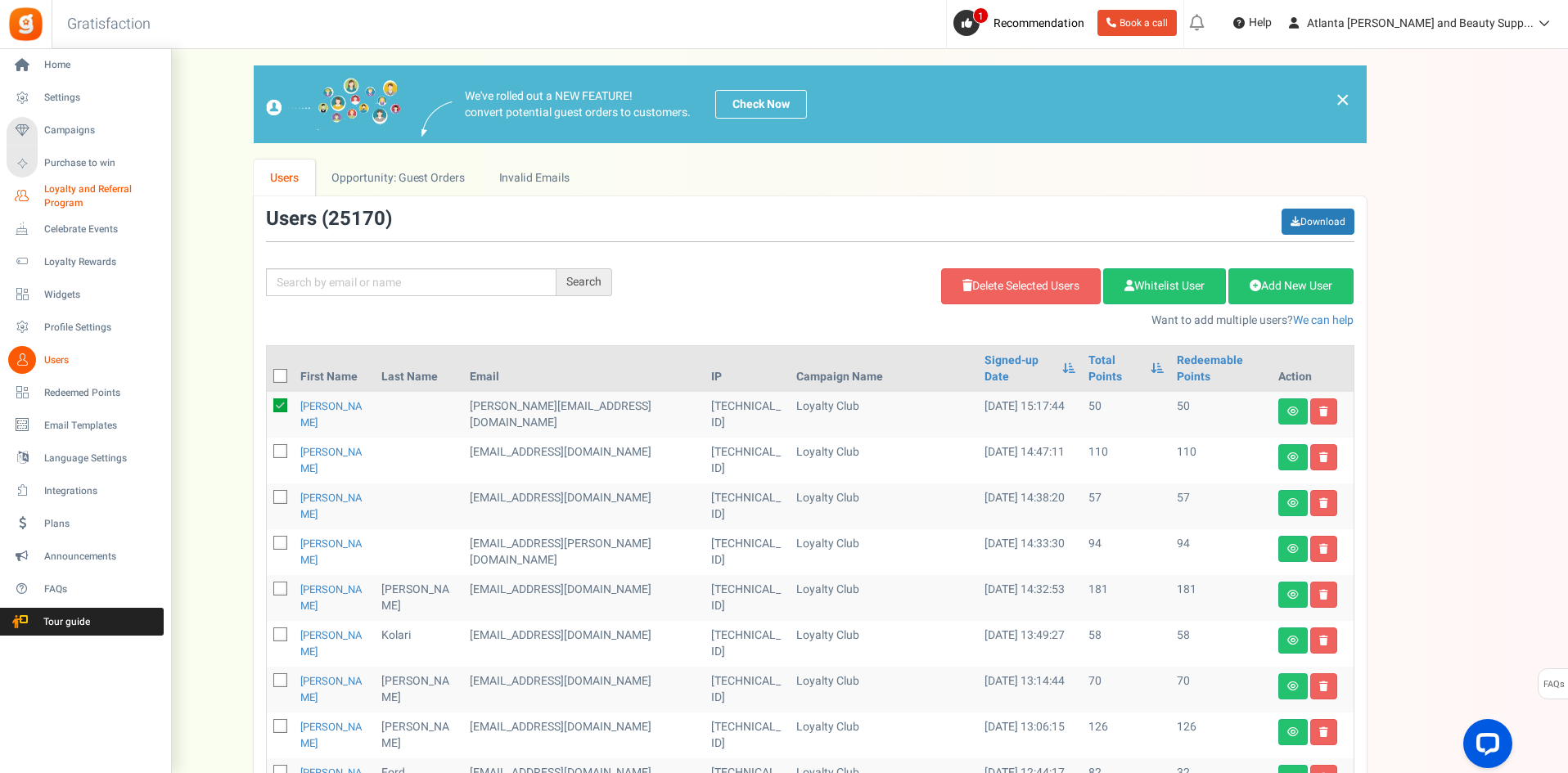
click at [73, 182] on span "Loyalty and Referral Program" at bounding box center [103, 196] width 119 height 28
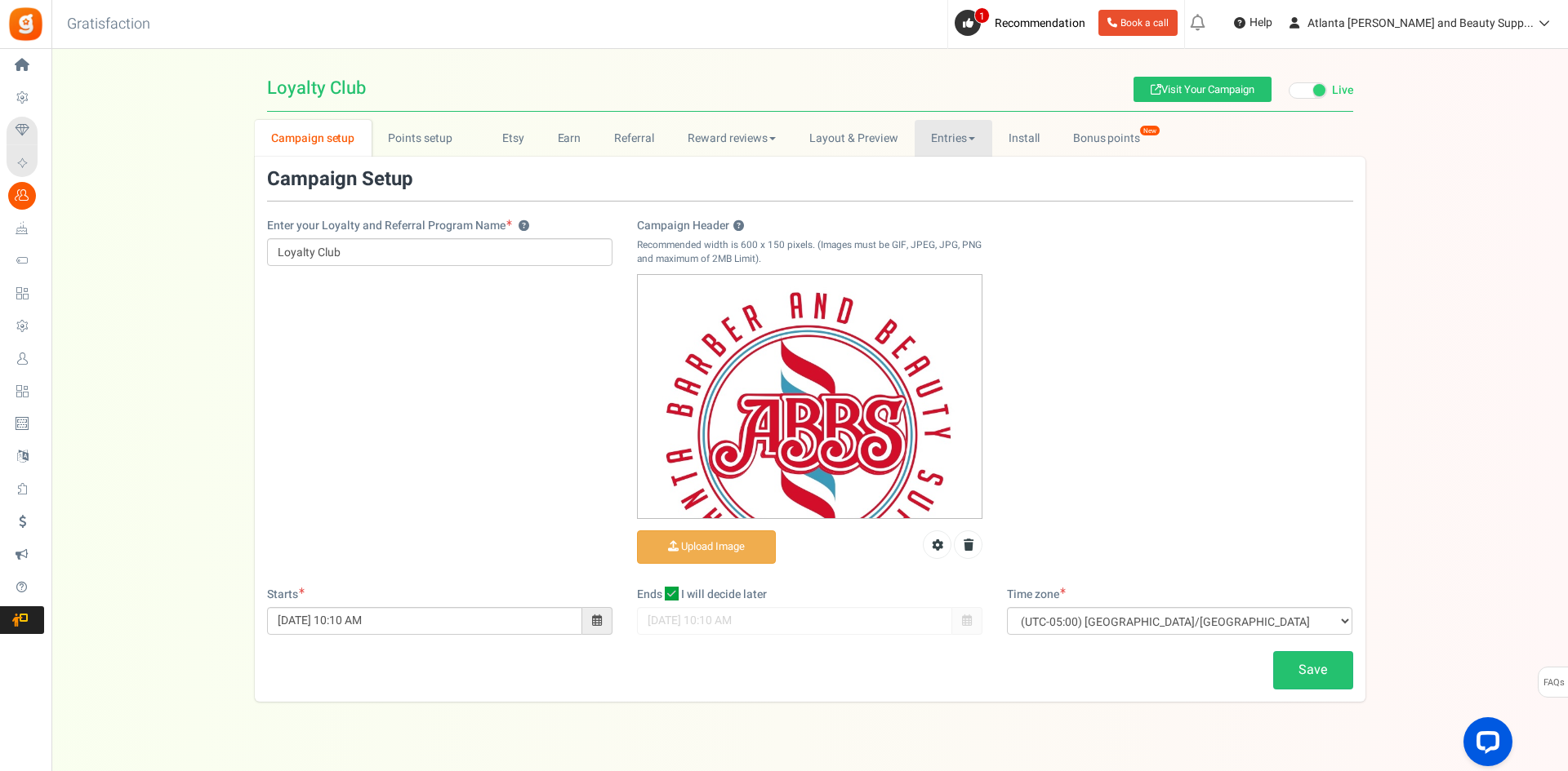
click at [951, 139] on link "Entries" at bounding box center [953, 138] width 78 height 37
click at [950, 172] on div "Campaign Setup" at bounding box center [808, 185] width 1086 height 33
click at [952, 132] on link "Entries" at bounding box center [951, 138] width 78 height 37
click at [938, 181] on link "Entries" at bounding box center [978, 173] width 130 height 23
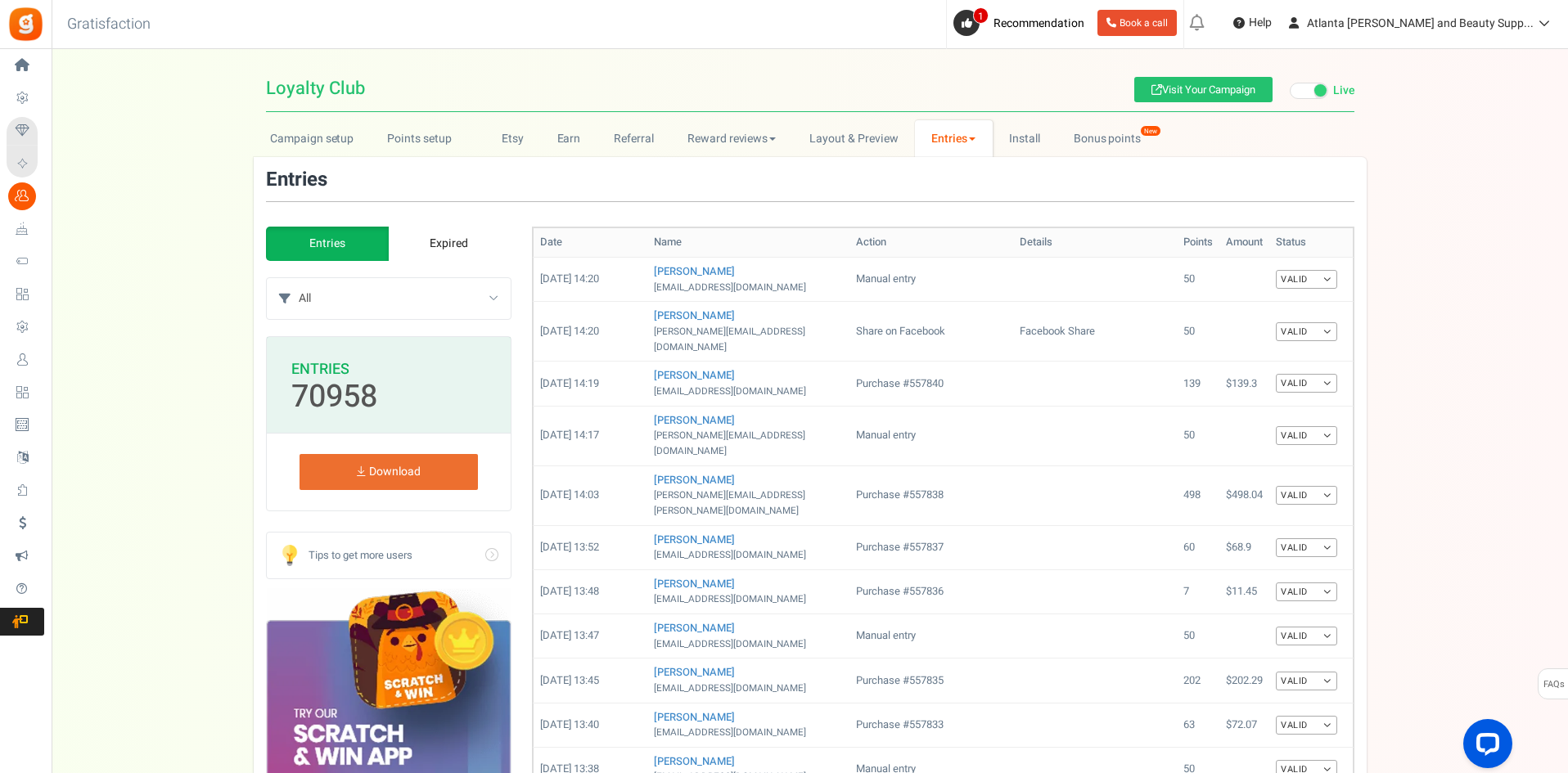
click at [163, 301] on div "Campaign setup Points setup New Etsy Earn Referral Reward reviews WOO LOOX [DOM…" at bounding box center [809, 734] width 1516 height 1229
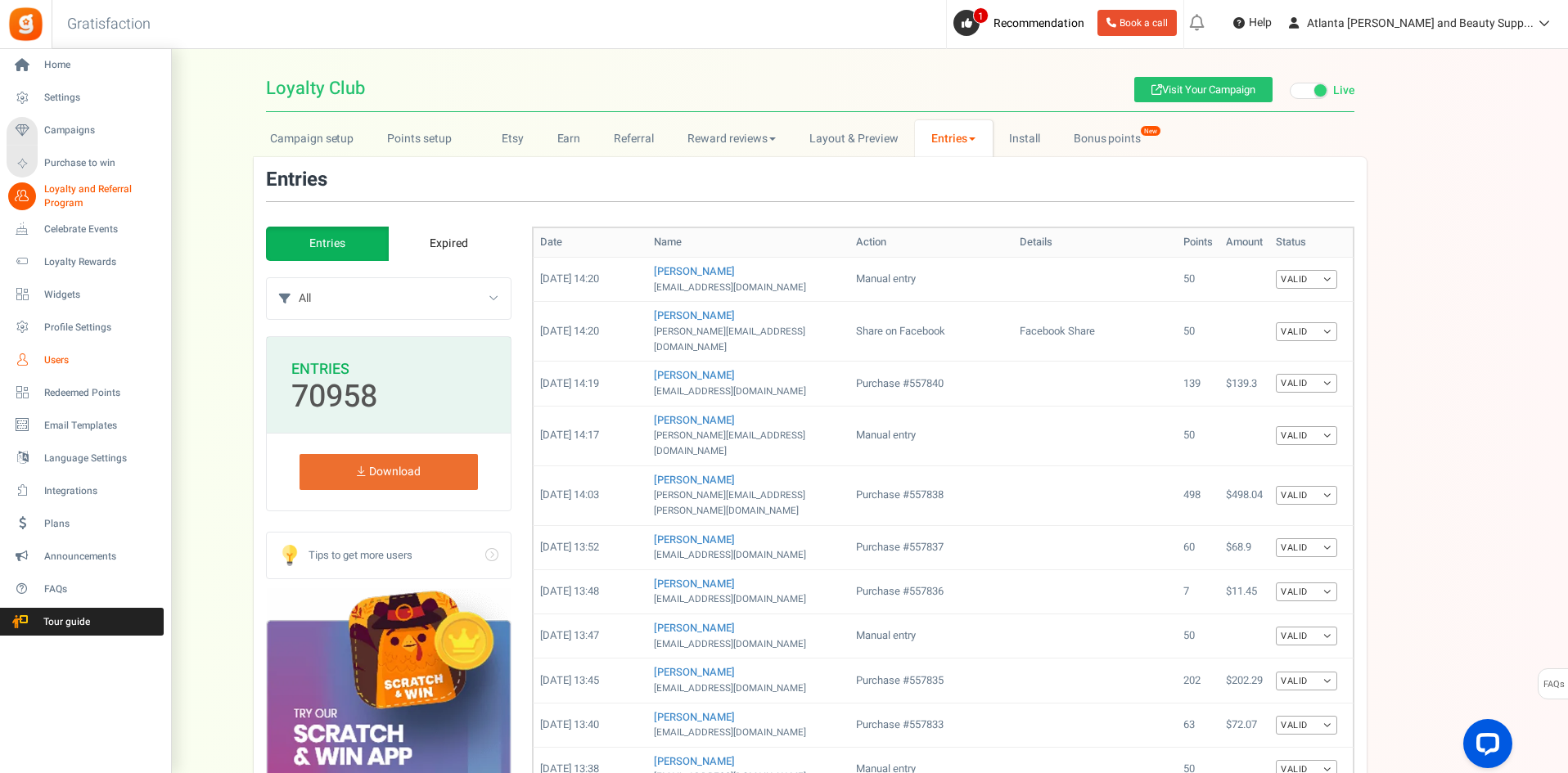
click at [52, 360] on span "Users" at bounding box center [101, 360] width 115 height 14
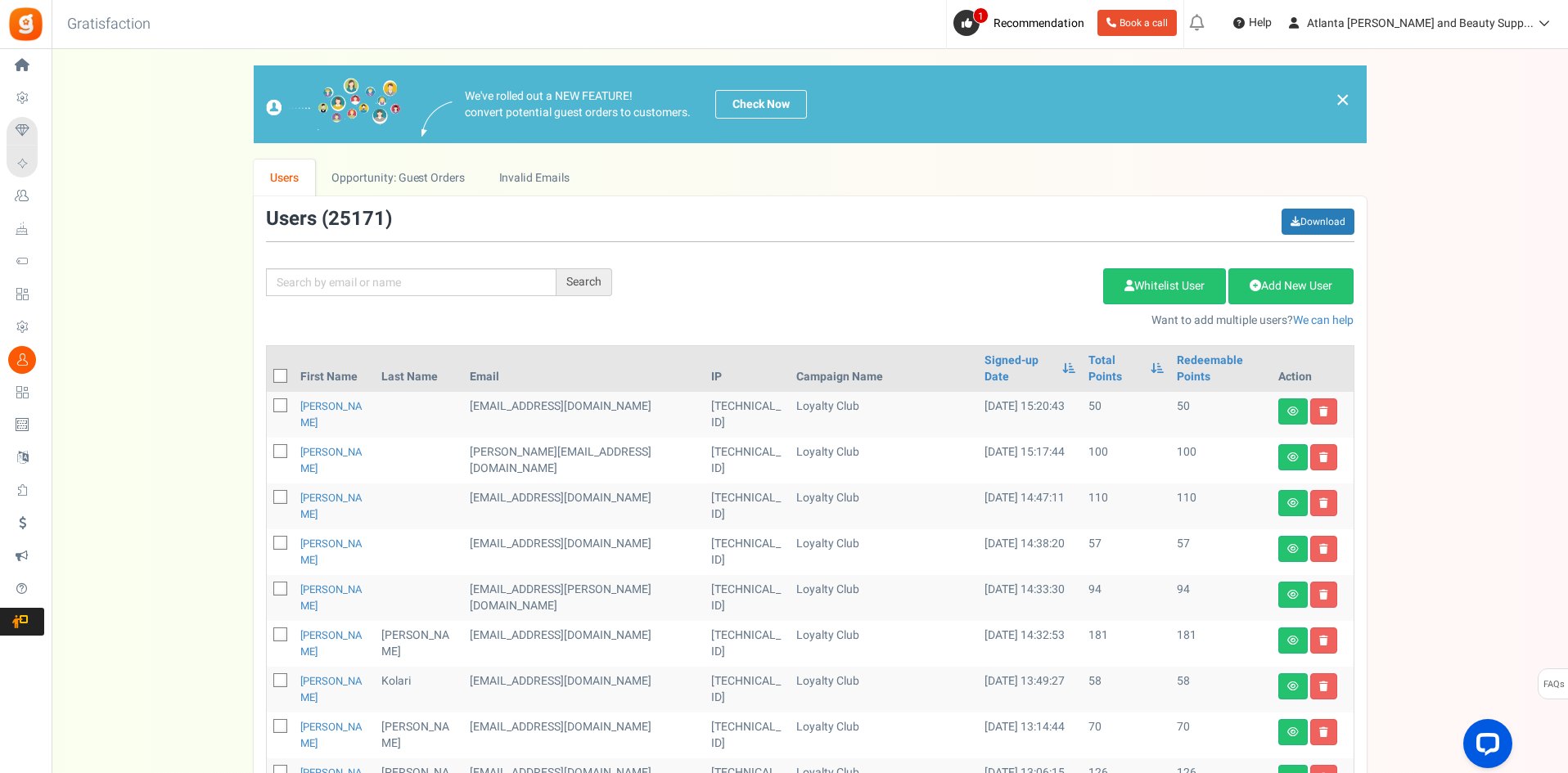
click at [153, 214] on div "We've rolled out a NEW FEATURE! convert potential guest orders to customers. Ch…" at bounding box center [809, 716] width 1483 height 1301
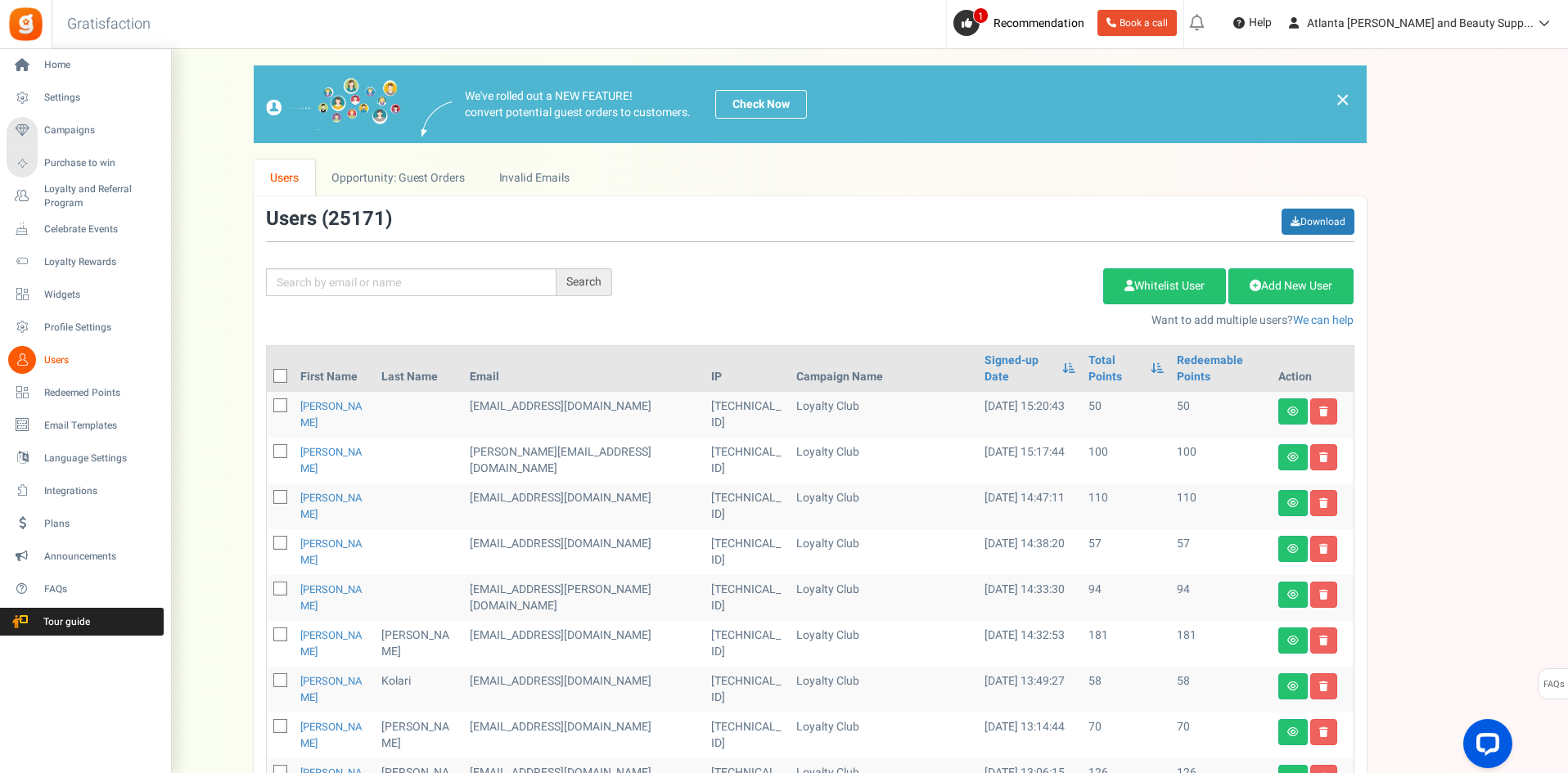
click at [56, 361] on span "Users" at bounding box center [101, 360] width 115 height 14
click at [63, 292] on span "Widgets" at bounding box center [101, 295] width 115 height 14
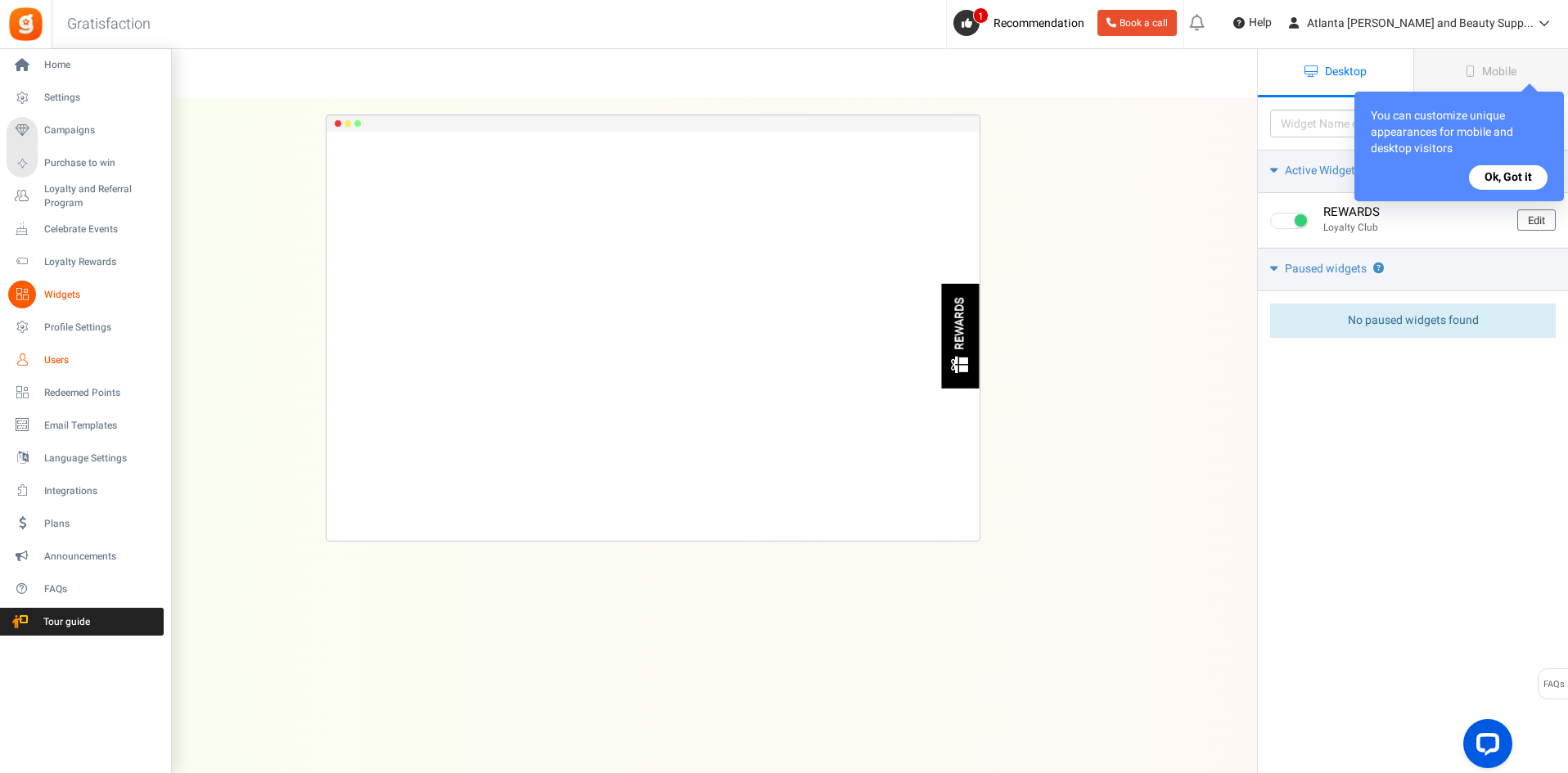
click at [57, 357] on span "Users" at bounding box center [101, 360] width 115 height 14
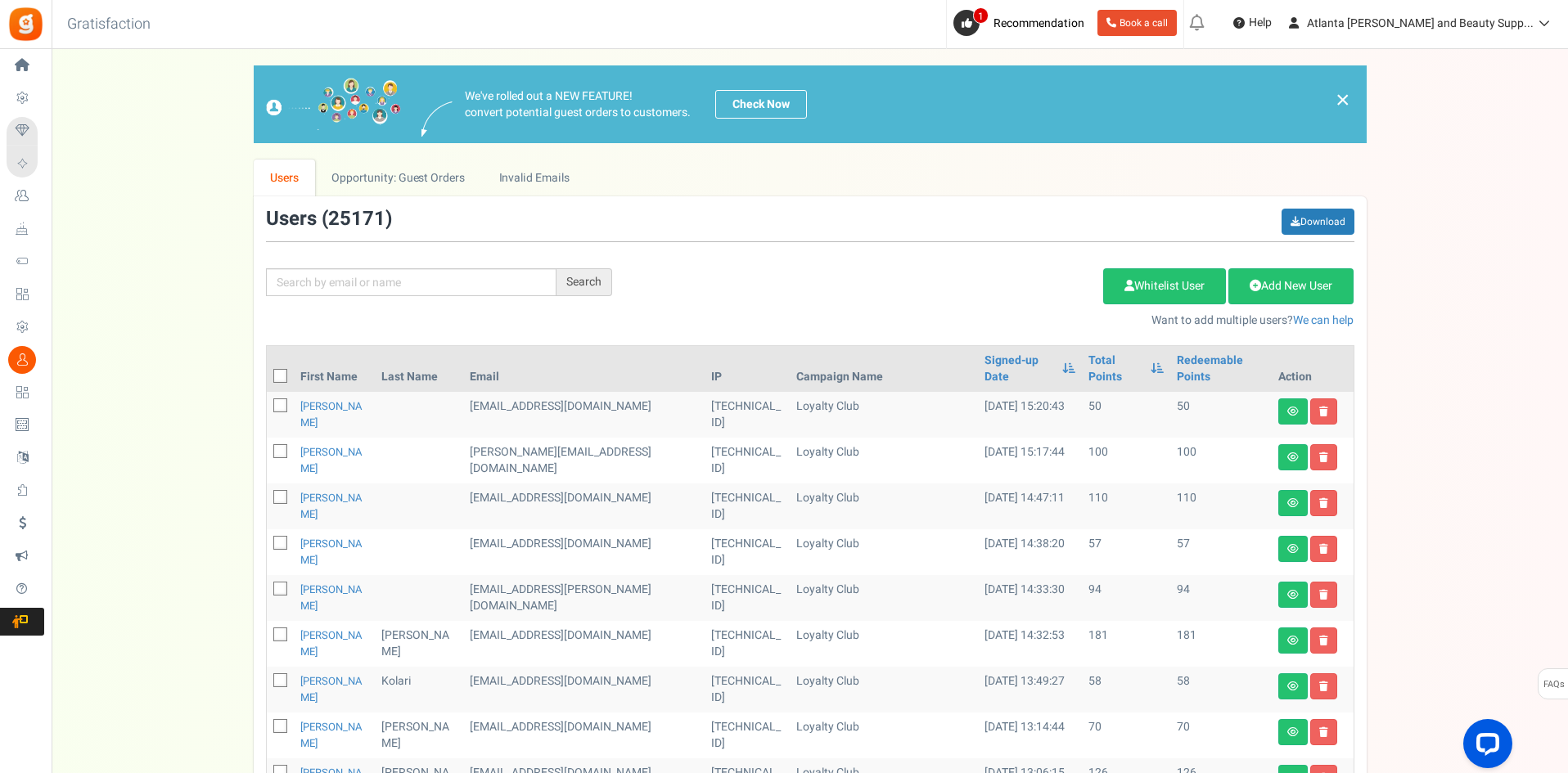
click at [277, 450] on icon at bounding box center [281, 452] width 10 height 10
click at [268, 450] on input "checkbox" at bounding box center [262, 453] width 10 height 10
checkbox input "true"
click at [1027, 283] on link "Delete Selected Users" at bounding box center [1021, 286] width 160 height 36
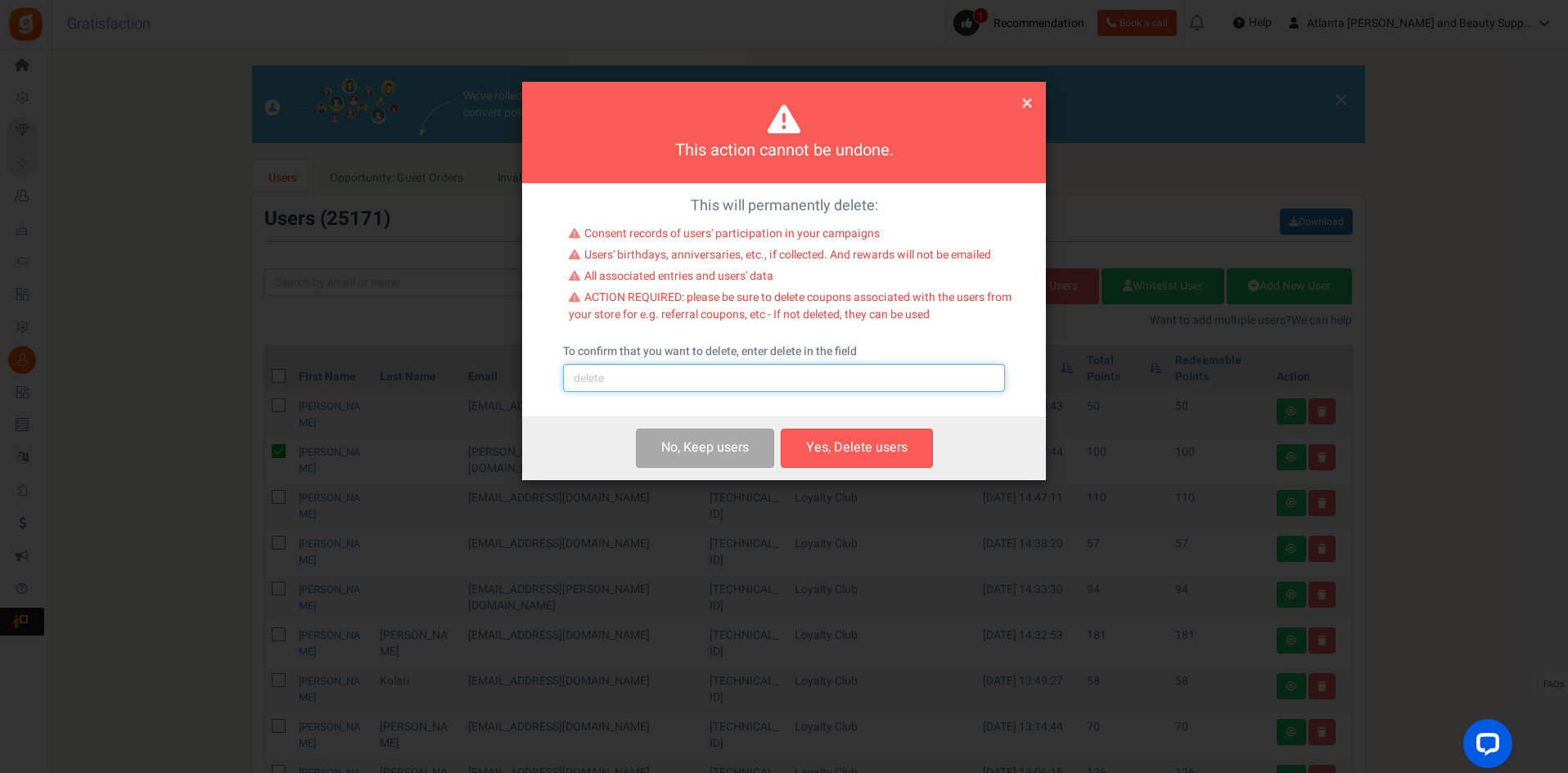
drag, startPoint x: 595, startPoint y: 375, endPoint x: 601, endPoint y: 388, distance: 14.3
click at [595, 375] on input "text" at bounding box center [783, 379] width 442 height 28
type input "delete"
click at [881, 445] on button "Yes, Delete users" at bounding box center [856, 448] width 152 height 39
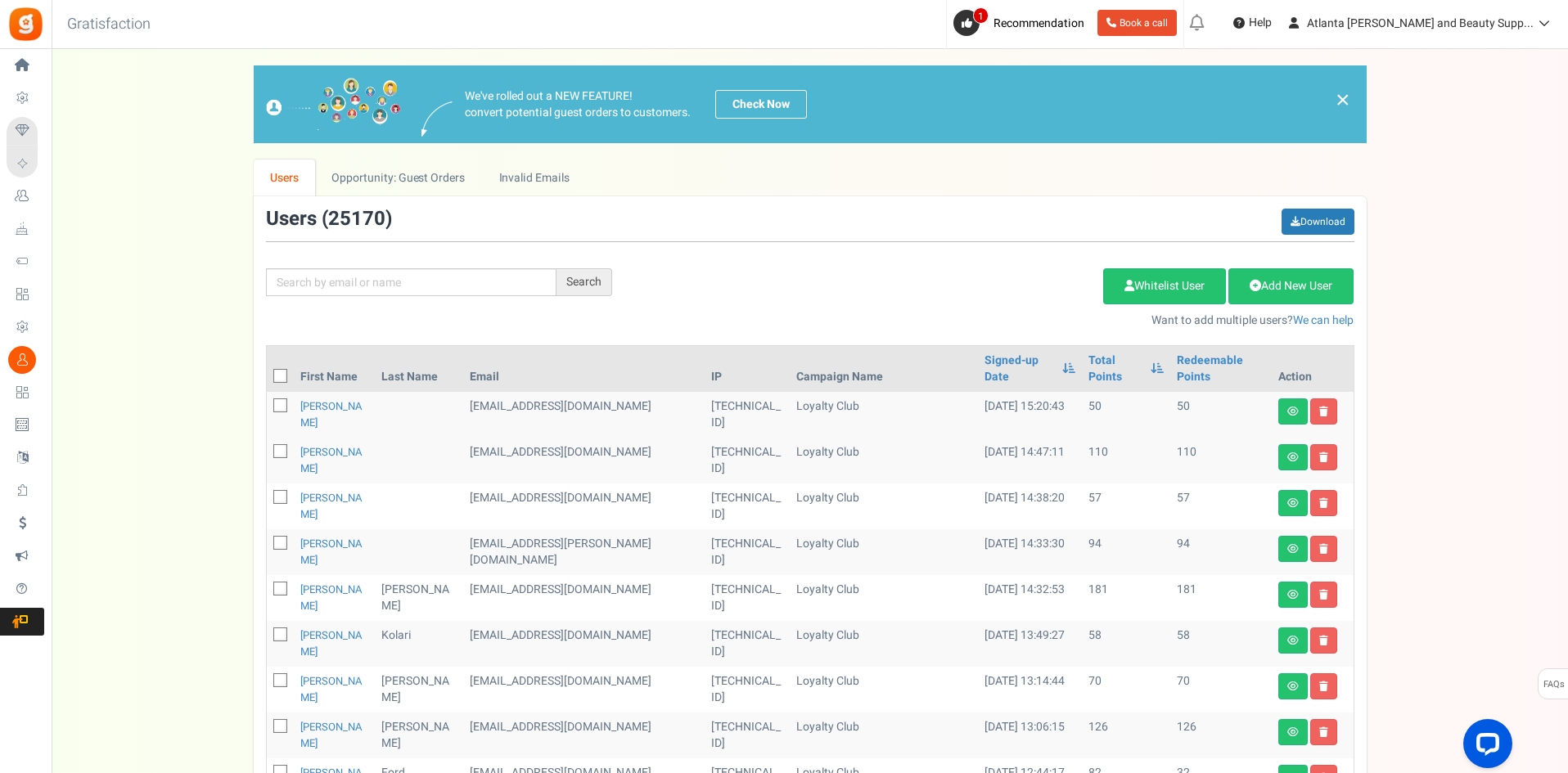
click at [178, 238] on div "We've rolled out a NEW FEATURE! convert potential guest orders to customers. Ch…" at bounding box center [809, 693] width 1483 height 1255
